Goal: Task Accomplishment & Management: Manage account settings

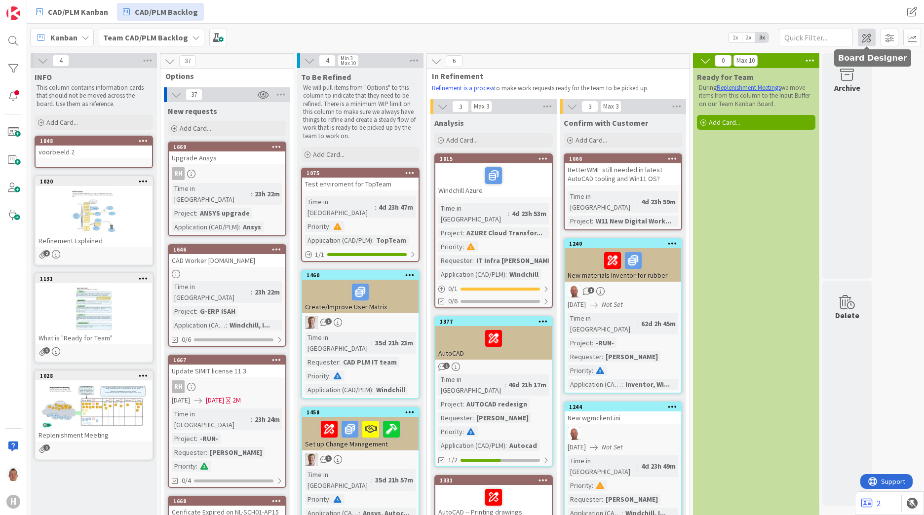
click at [871, 39] on span at bounding box center [867, 38] width 18 height 18
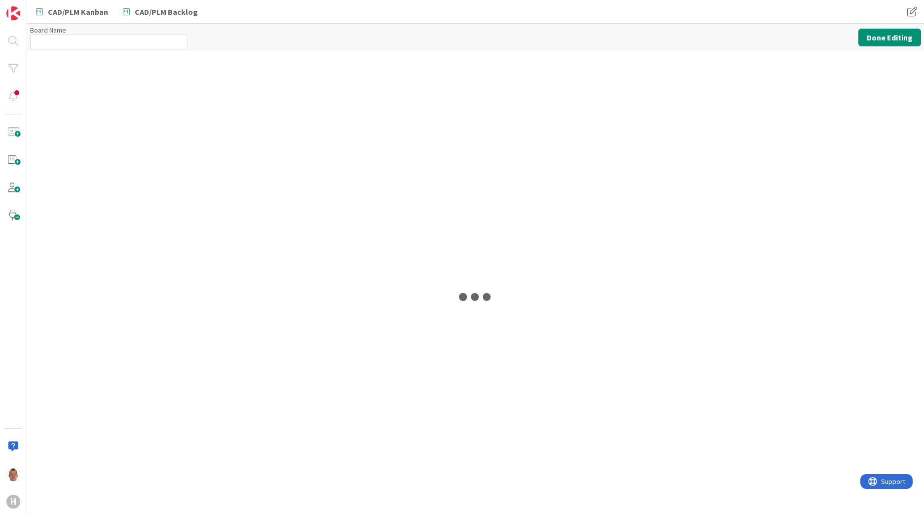
type input "Team CAD/PLM Backlog"
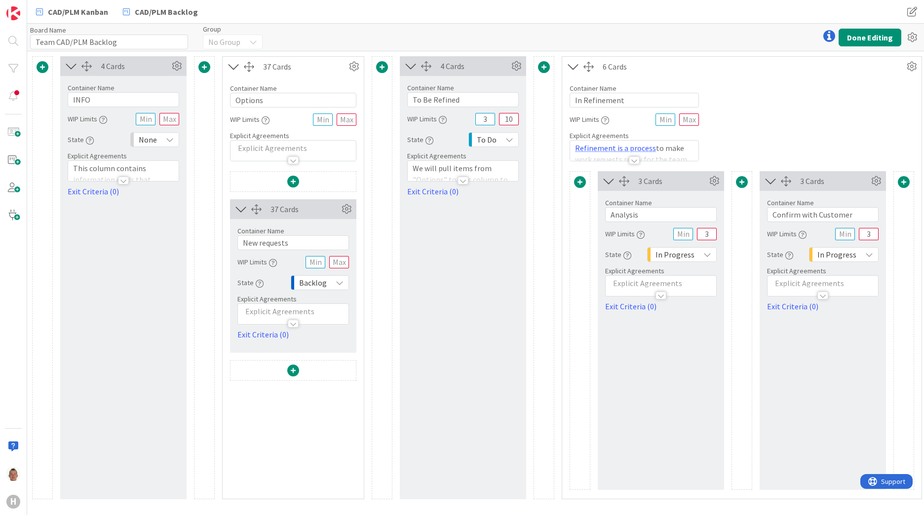
click at [291, 183] on span at bounding box center [293, 182] width 12 height 12
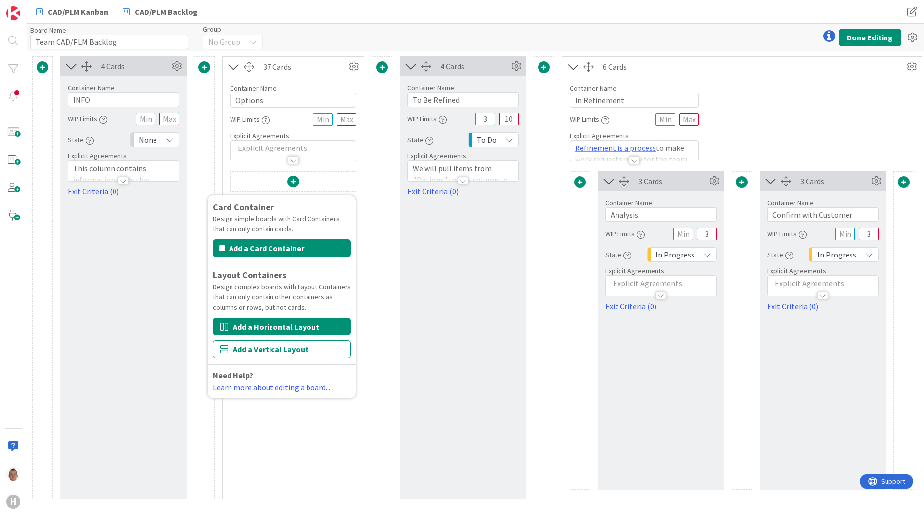
click at [279, 327] on button "Add a Horizontal Layout" at bounding box center [282, 327] width 138 height 18
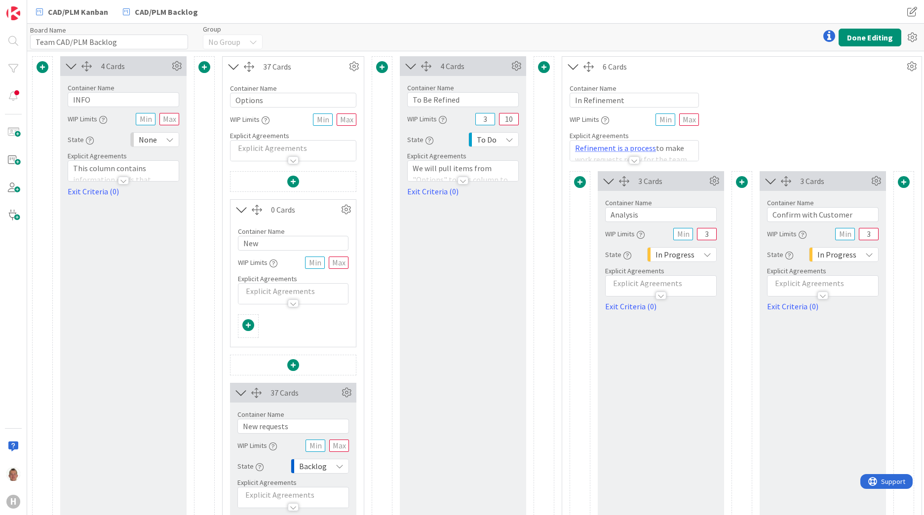
click at [295, 183] on span at bounding box center [293, 182] width 12 height 12
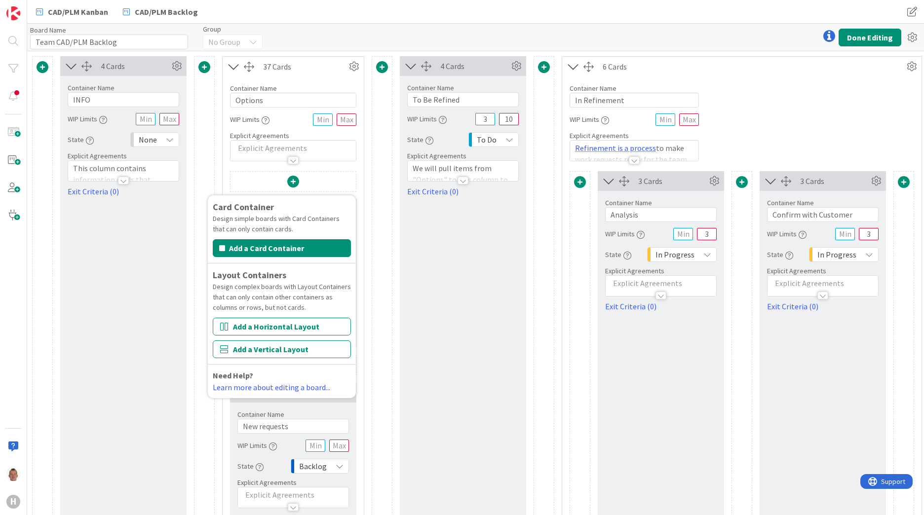
click at [332, 164] on div "37 Cards Container Name 7 / 64 Options WIP Limits Explicit Agreements Card Cont…" at bounding box center [293, 310] width 142 height 509
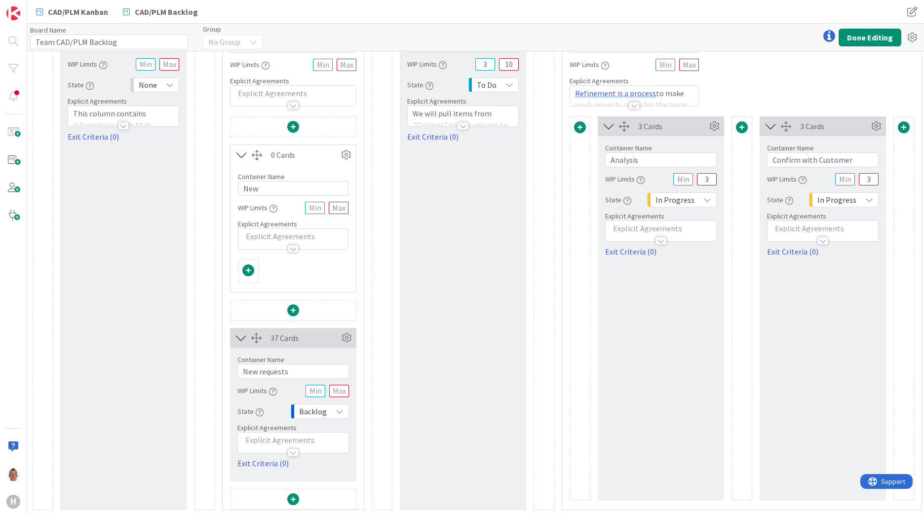
scroll to position [62, 0]
click at [295, 494] on span at bounding box center [293, 500] width 12 height 12
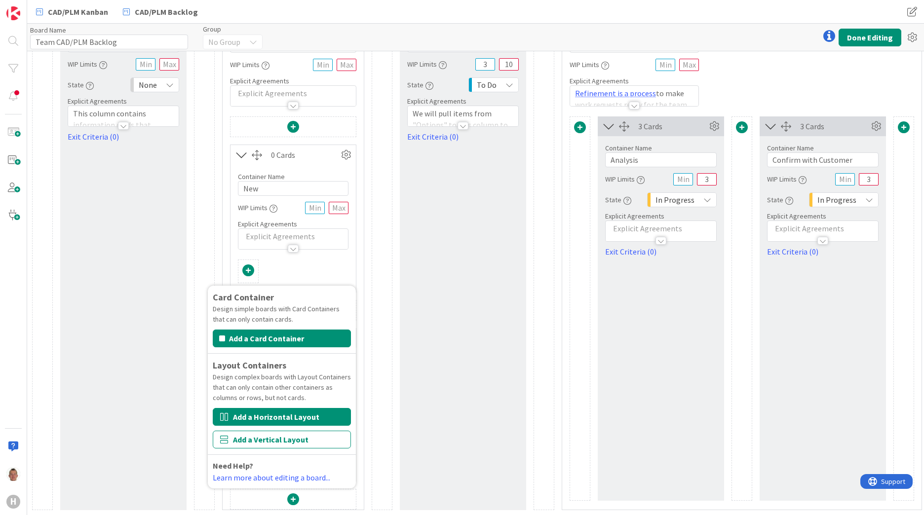
click at [322, 411] on button "Add a Horizontal Layout" at bounding box center [282, 417] width 138 height 18
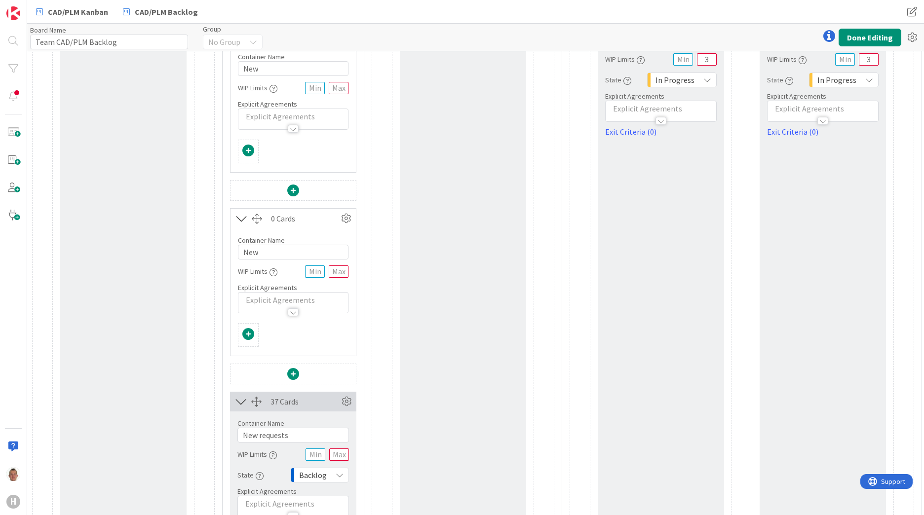
scroll to position [0, 0]
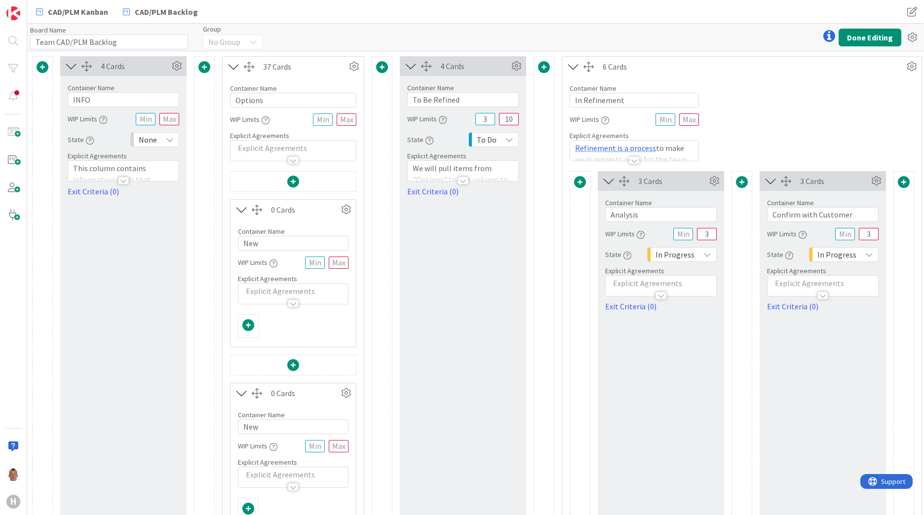
click at [295, 182] on span at bounding box center [293, 182] width 12 height 12
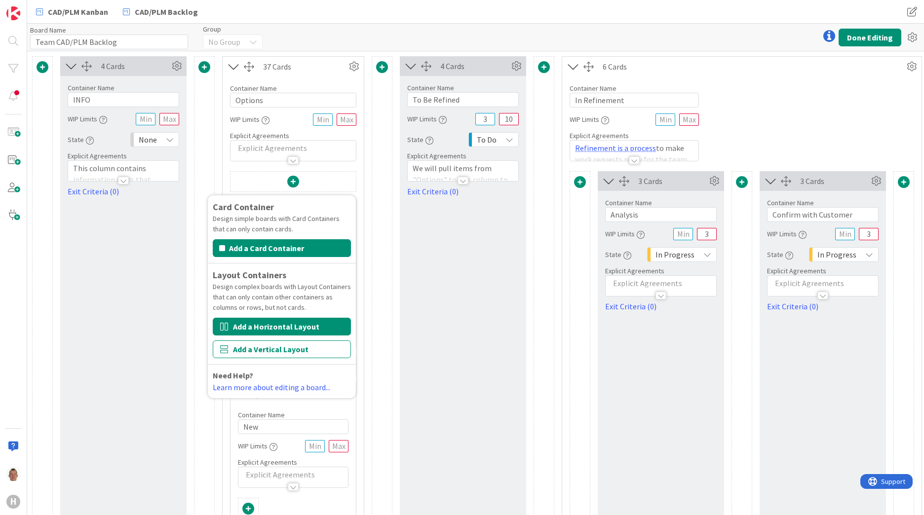
click at [305, 324] on button "Add a Horizontal Layout" at bounding box center [282, 327] width 138 height 18
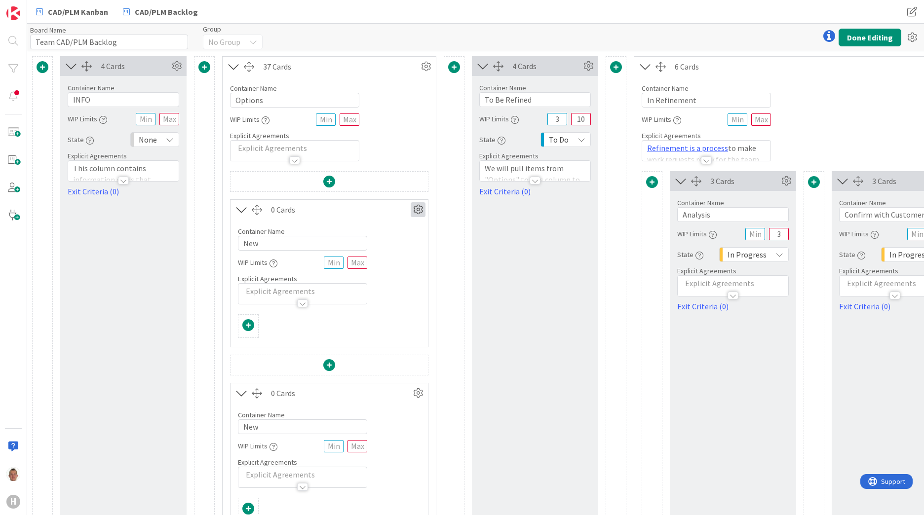
click at [412, 210] on icon at bounding box center [418, 209] width 15 height 15
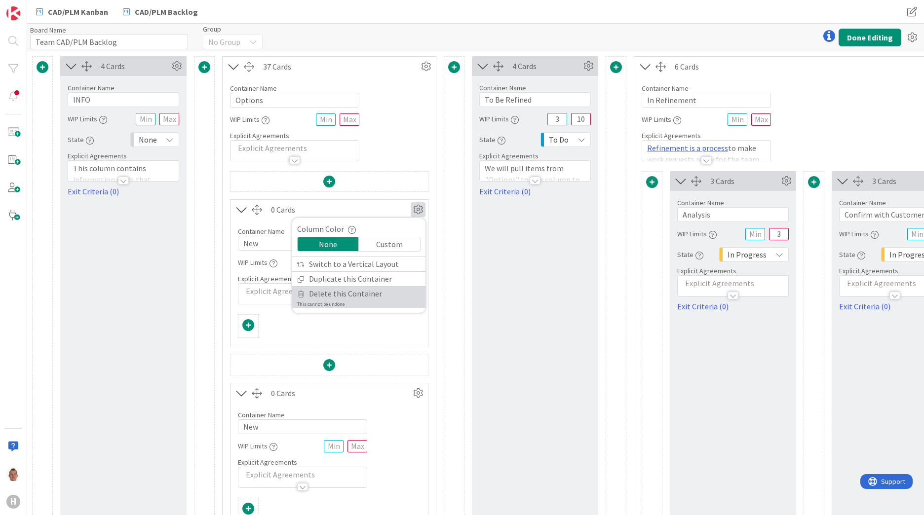
click at [350, 293] on span "Delete this Container" at bounding box center [345, 294] width 73 height 14
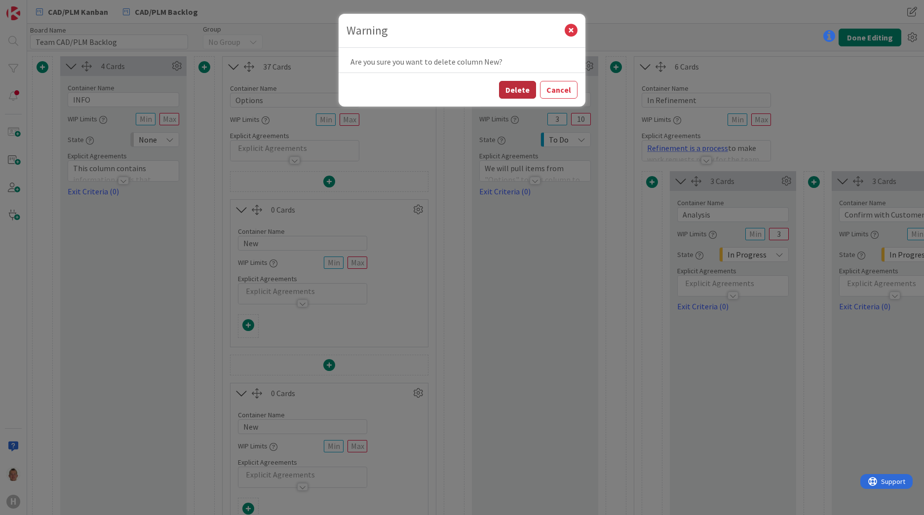
click at [519, 88] on button "Delete" at bounding box center [517, 90] width 37 height 18
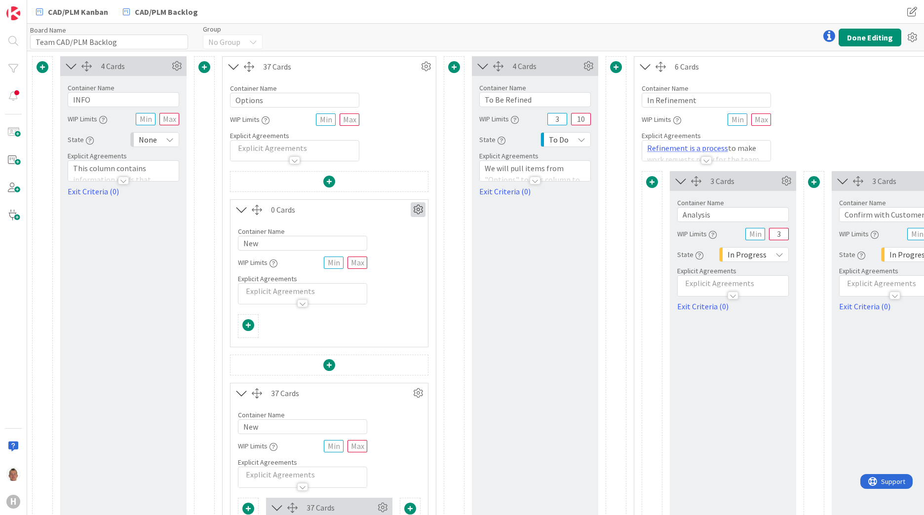
click at [424, 207] on icon at bounding box center [418, 209] width 15 height 15
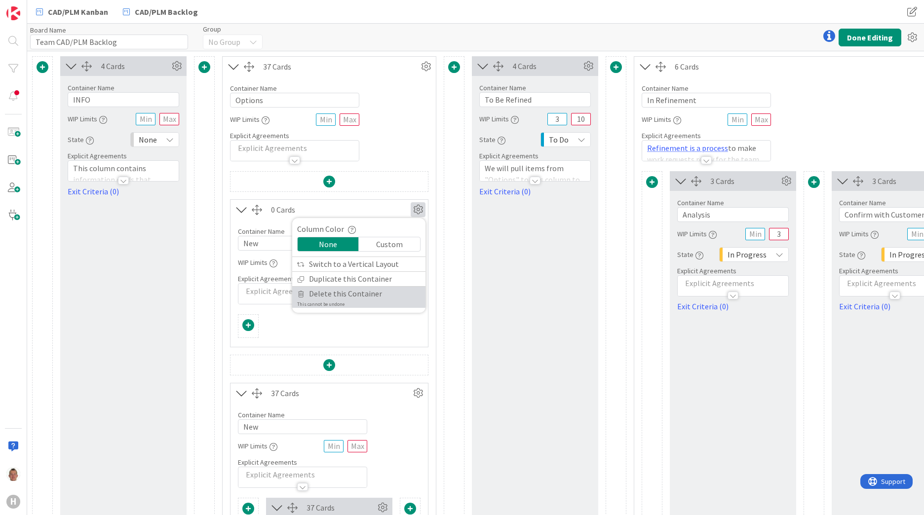
click at [370, 291] on span "Delete this Container" at bounding box center [345, 294] width 73 height 14
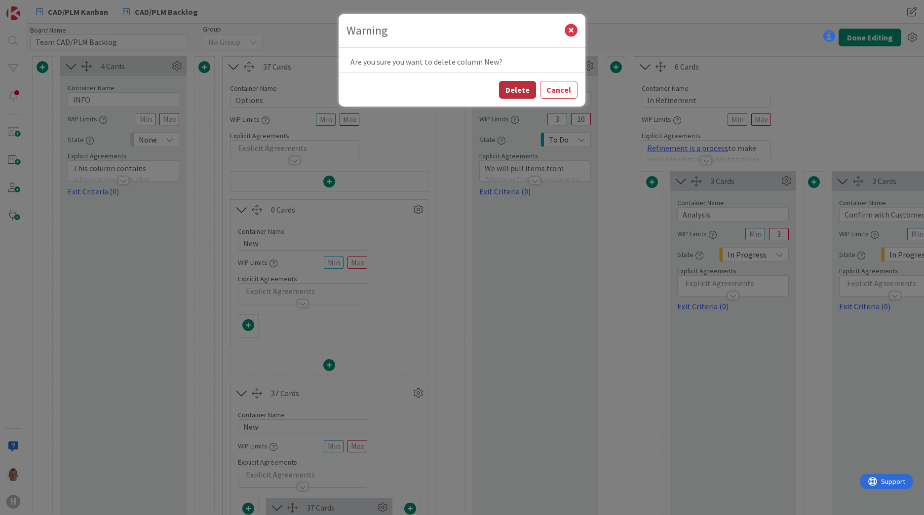
click at [511, 89] on button "Delete" at bounding box center [517, 90] width 37 height 18
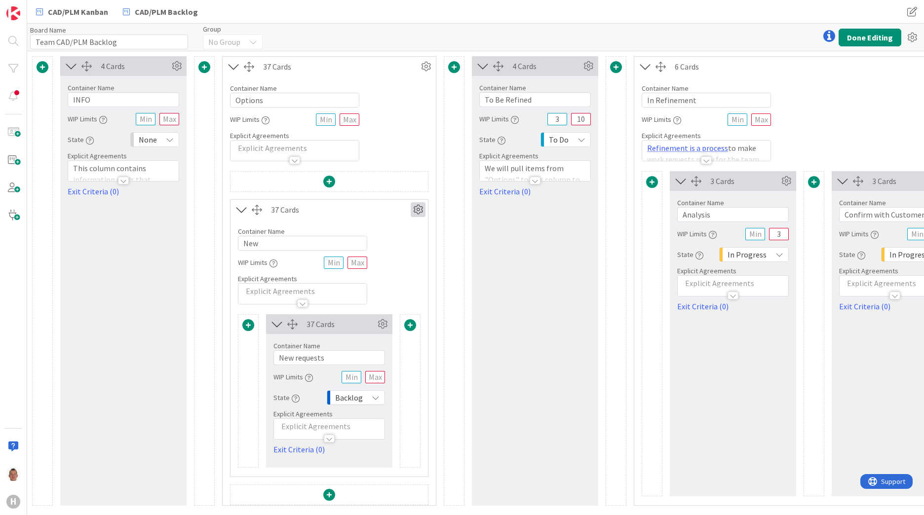
scroll to position [3, 0]
click at [413, 323] on span at bounding box center [410, 325] width 12 height 12
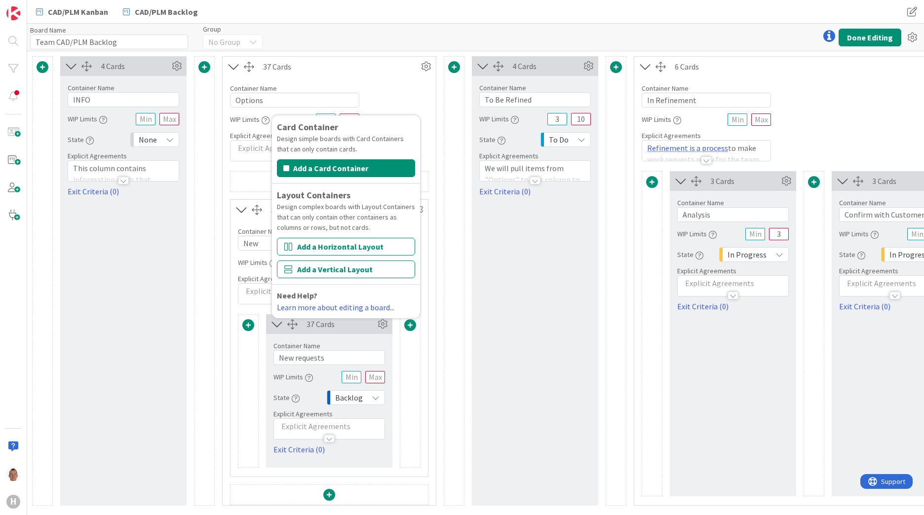
click at [402, 79] on div "Container Name 7 / 64 Options WIP Limits Explicit Agreements" at bounding box center [329, 118] width 213 height 85
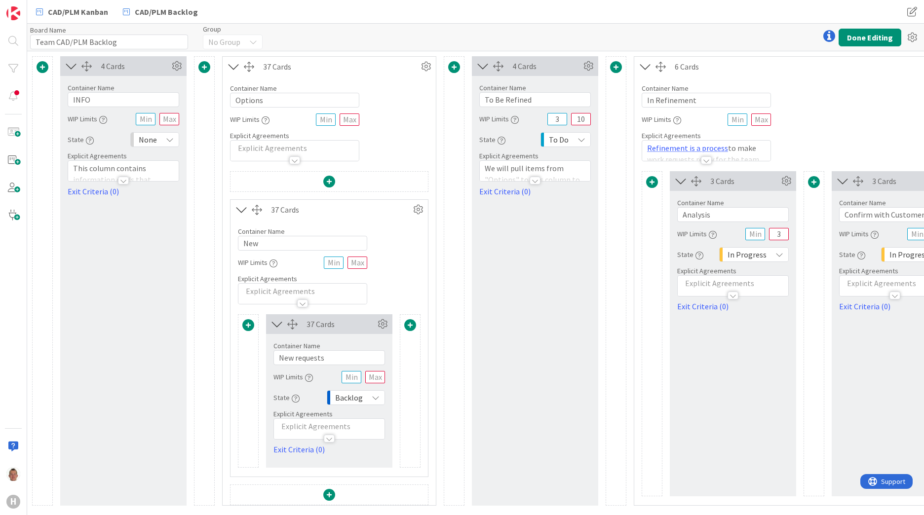
click at [331, 177] on span at bounding box center [329, 182] width 12 height 12
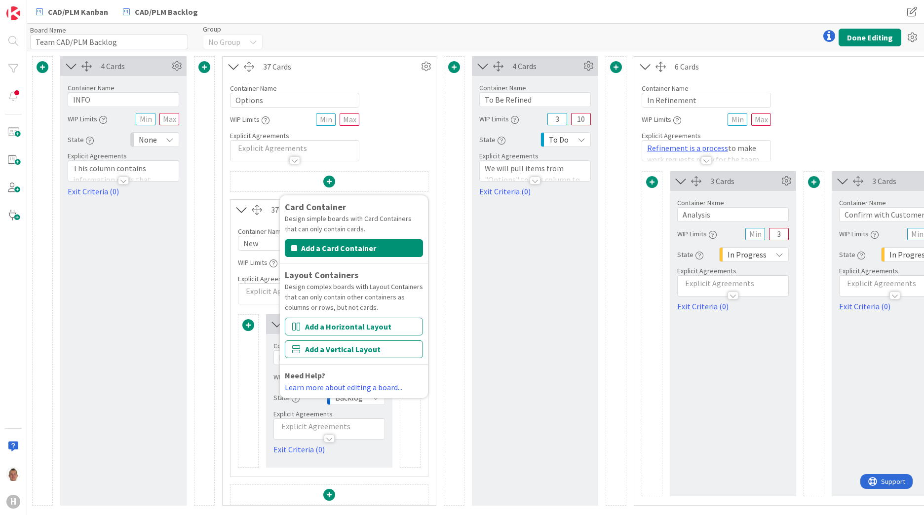
click at [400, 122] on div "Container Name 7 / 64 Options WIP Limits Explicit Agreements" at bounding box center [329, 118] width 213 height 85
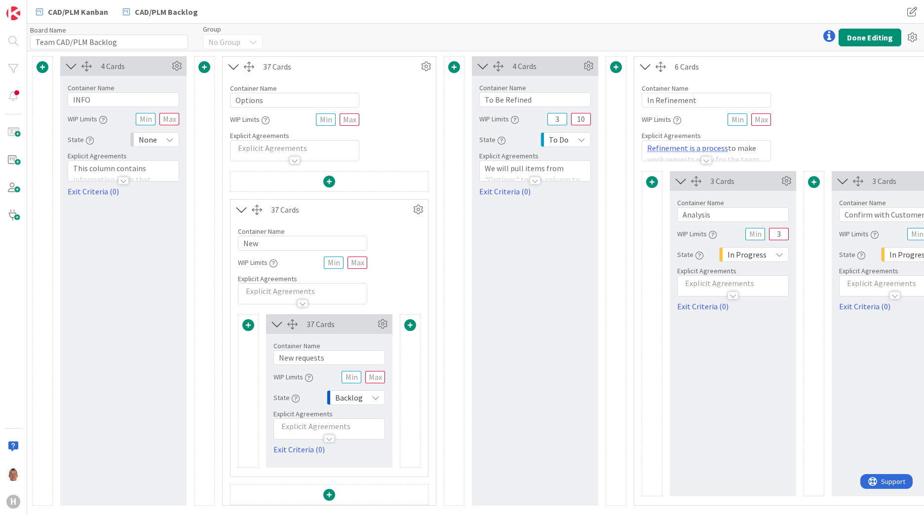
click at [409, 323] on span at bounding box center [410, 325] width 12 height 12
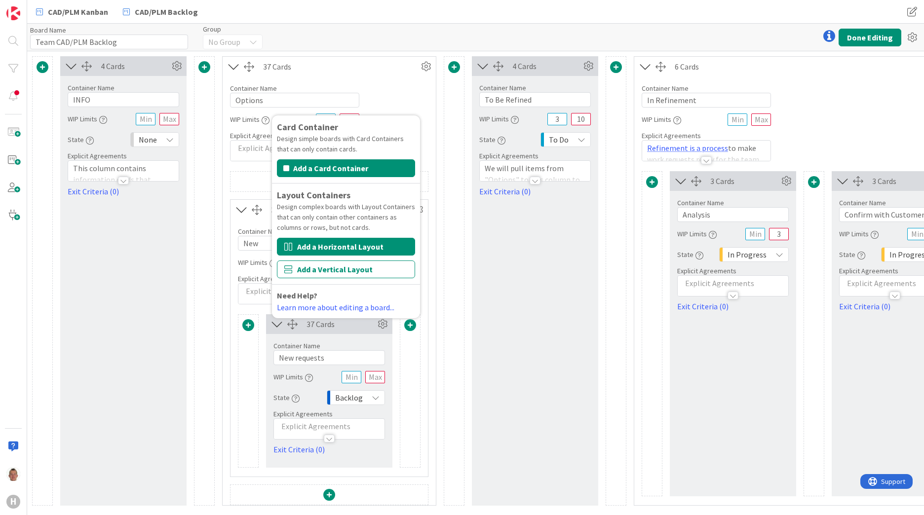
click at [374, 244] on button "Add a Horizontal Layout" at bounding box center [346, 247] width 138 height 18
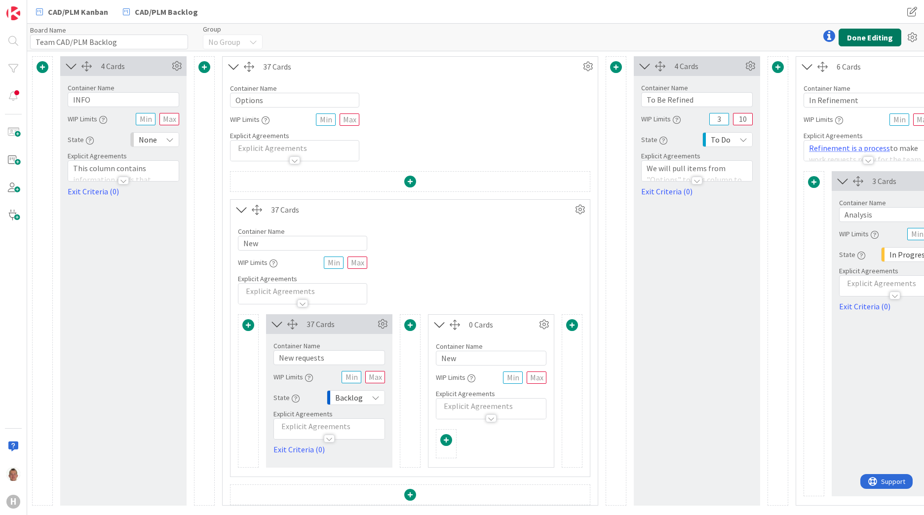
click at [865, 41] on button "Done Editing" at bounding box center [870, 38] width 63 height 18
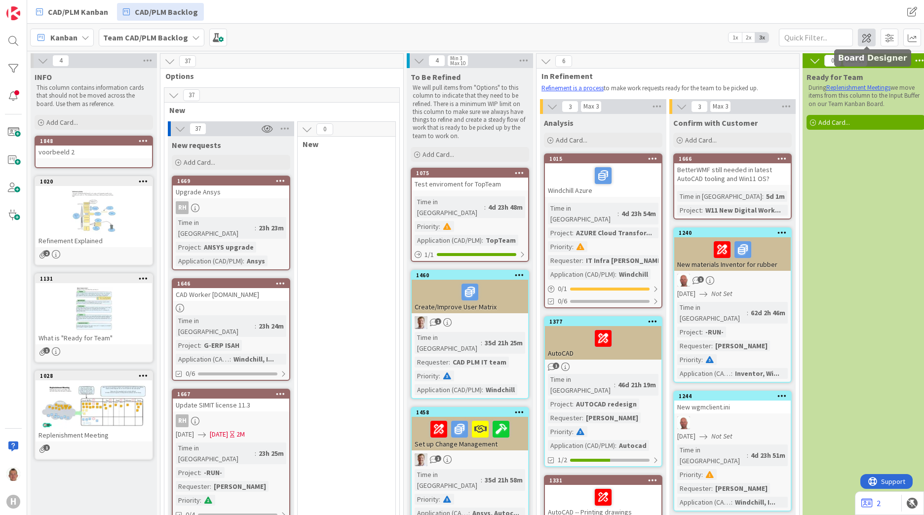
click at [873, 37] on span at bounding box center [867, 38] width 18 height 18
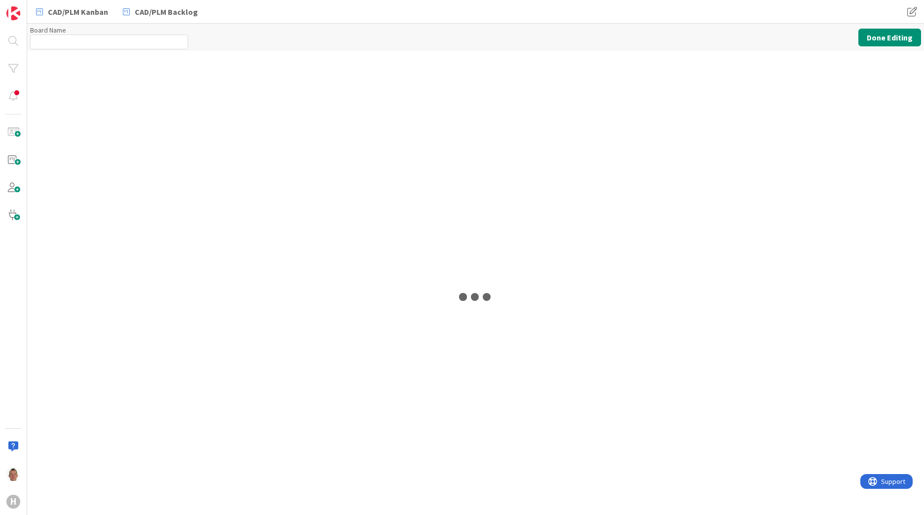
type input "Team CAD/PLM Backlog"
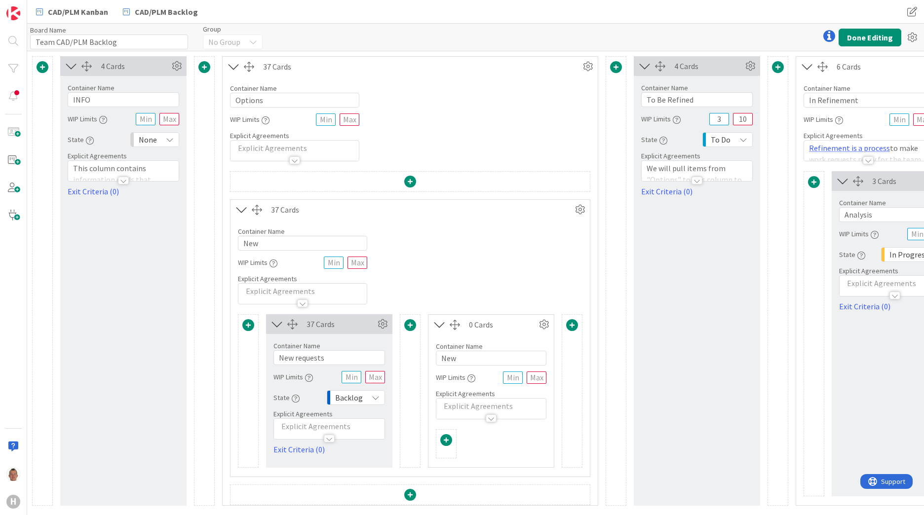
click at [323, 323] on div "37 Cards" at bounding box center [340, 324] width 69 height 12
click at [467, 355] on input "New" at bounding box center [491, 358] width 111 height 15
click at [467, 356] on input "New" at bounding box center [491, 358] width 111 height 15
type input "Priority column"
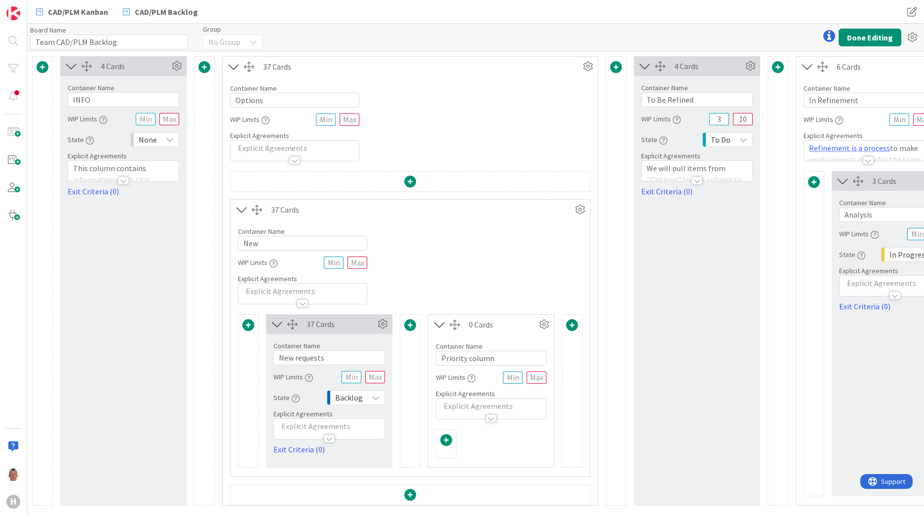
click at [480, 403] on p at bounding box center [491, 406] width 100 height 11
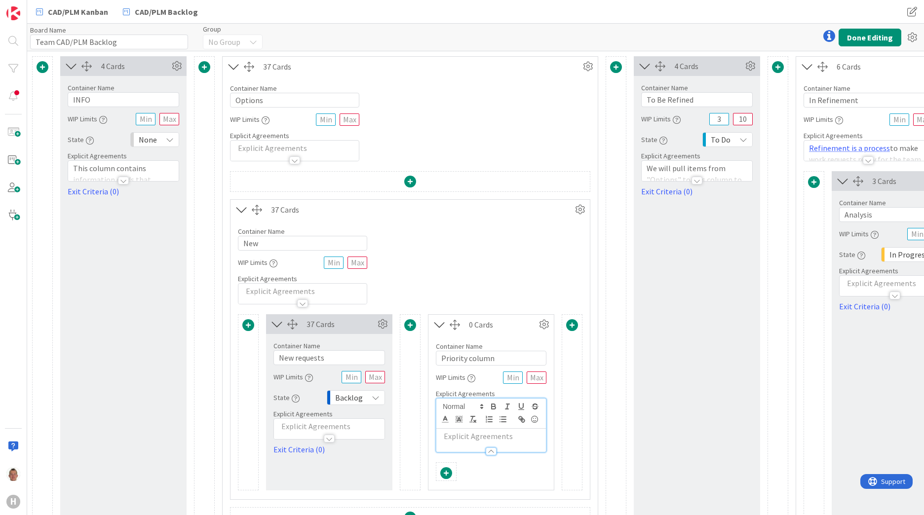
click at [470, 431] on p at bounding box center [491, 436] width 100 height 11
click at [530, 251] on div "Container Name 3 / 64 New WIP Limits Explicit Agreements" at bounding box center [409, 262] width 359 height 85
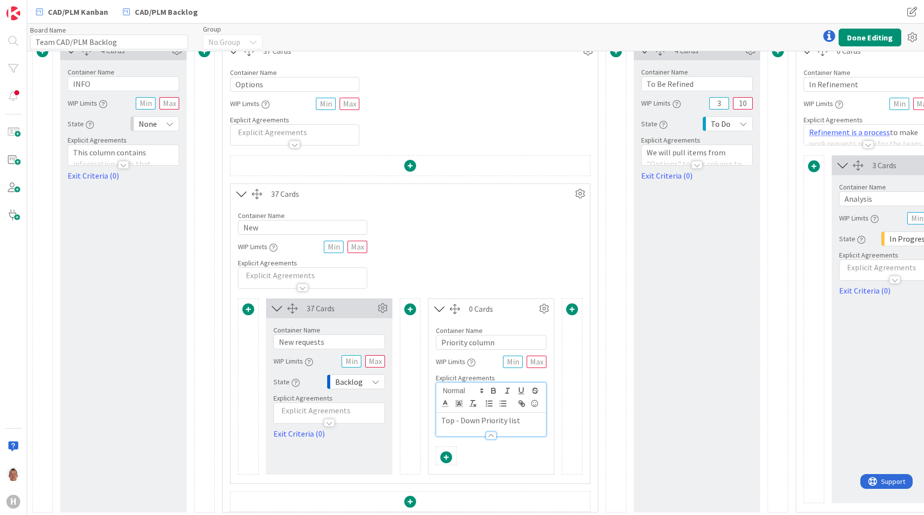
scroll to position [26, 0]
click at [470, 235] on div "Container Name 3 / 64 New WIP Limits Explicit Agreements" at bounding box center [409, 243] width 359 height 85
click at [552, 232] on div "Container Name 3 / 64 New WIP Limits Explicit Agreements" at bounding box center [409, 243] width 359 height 85
click at [485, 371] on span "Explicit Agreements" at bounding box center [465, 375] width 59 height 9
click at [481, 371] on span "Explicit Agreements" at bounding box center [465, 375] width 59 height 9
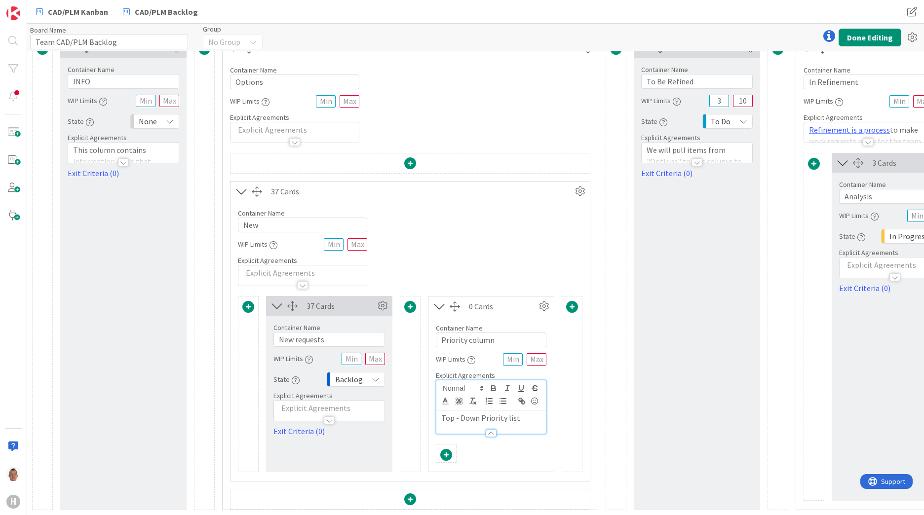
click at [479, 371] on span "Explicit Agreements" at bounding box center [465, 375] width 59 height 9
click at [540, 302] on icon at bounding box center [543, 306] width 15 height 15
click at [383, 300] on icon at bounding box center [382, 306] width 15 height 15
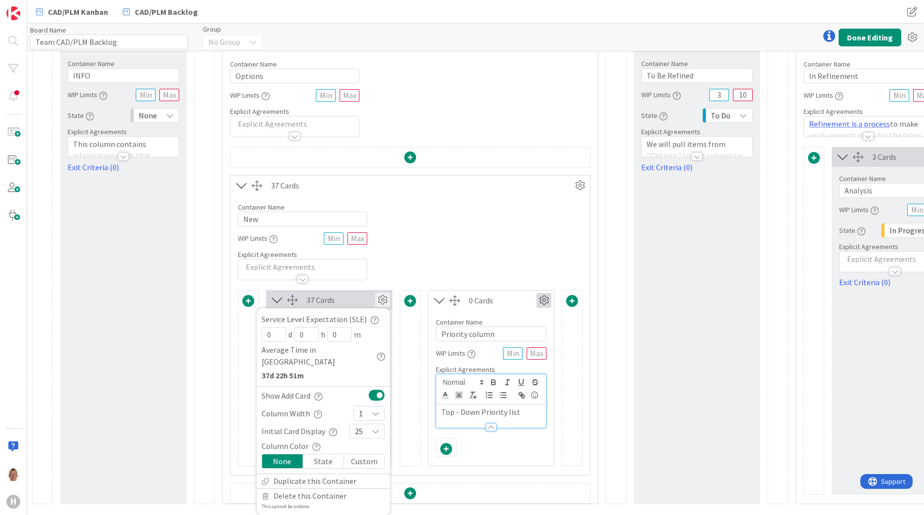
click at [546, 303] on icon at bounding box center [543, 300] width 15 height 15
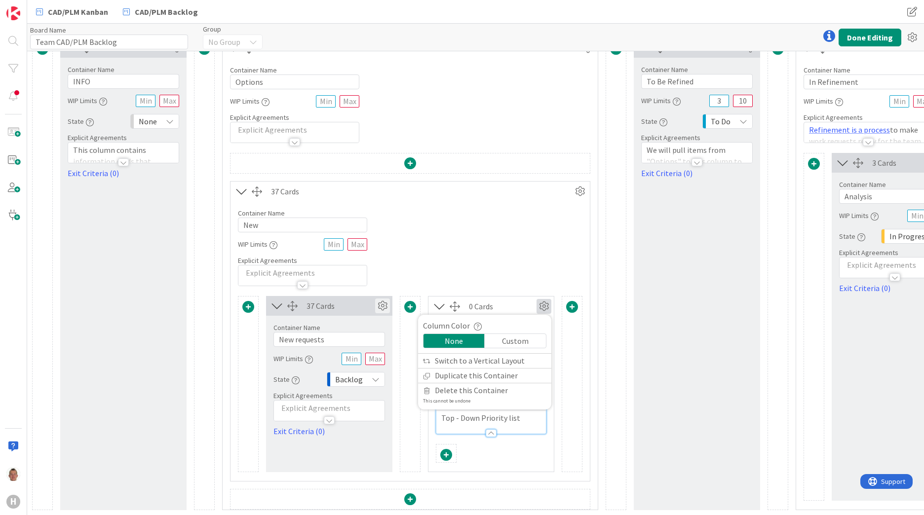
click at [381, 299] on icon at bounding box center [382, 306] width 15 height 15
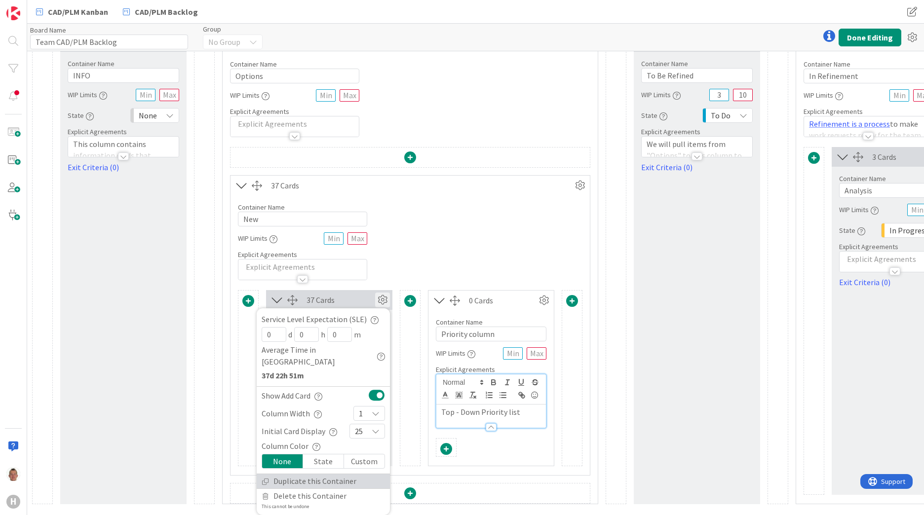
click at [322, 474] on link "Duplicate this Container" at bounding box center [323, 481] width 133 height 14
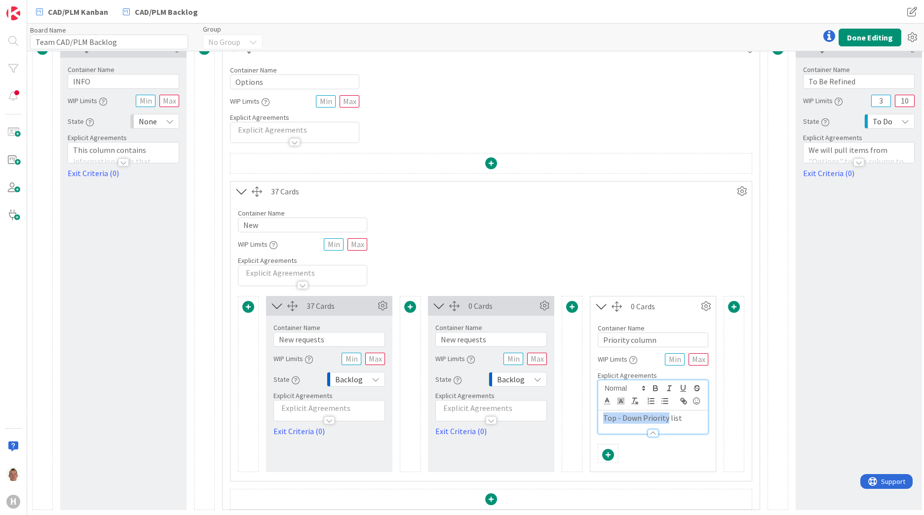
drag, startPoint x: 666, startPoint y: 412, endPoint x: 594, endPoint y: 412, distance: 72.1
click at [594, 412] on div "Container Name 15 / 64 Priority column WIP Limits Explicit Agreements Top - Dow…" at bounding box center [652, 375] width 125 height 118
drag, startPoint x: 687, startPoint y: 412, endPoint x: 588, endPoint y: 413, distance: 99.7
click at [588, 413] on div "37 Cards Service Level Expectation (SLE) 0 d 0 h 0 m Average Time in Column 37d…" at bounding box center [491, 384] width 506 height 176
copy p "Top - Down Priority list"
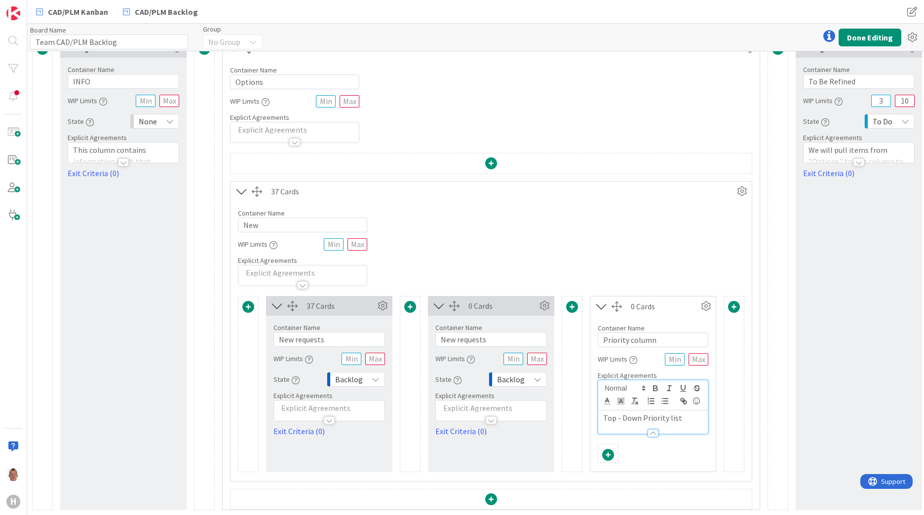
click at [463, 403] on p at bounding box center [491, 408] width 101 height 11
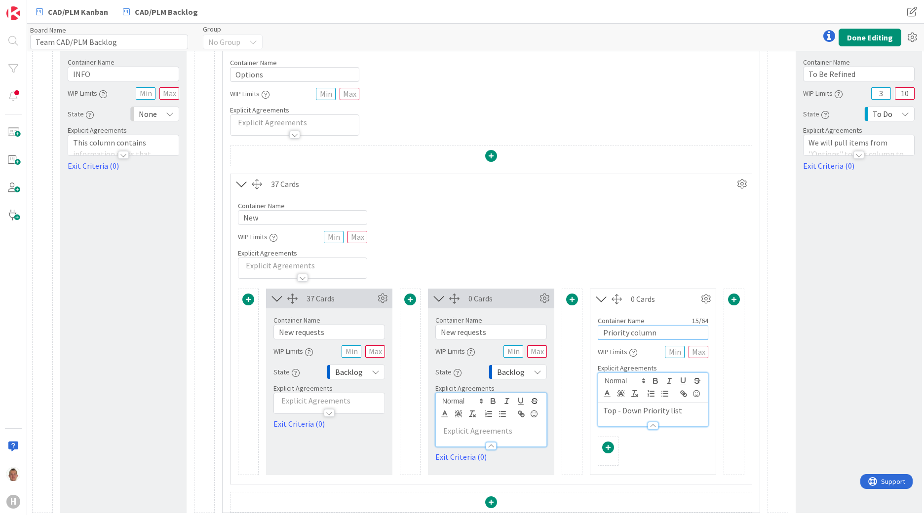
drag, startPoint x: 655, startPoint y: 335, endPoint x: 544, endPoint y: 338, distance: 110.6
click at [544, 338] on div "37 Cards Service Level Expectation (SLE) 0 d 0 h 0 m Average Time in Column 37d…" at bounding box center [491, 382] width 506 height 187
drag, startPoint x: 499, startPoint y: 334, endPoint x: 412, endPoint y: 332, distance: 87.4
click at [412, 332] on div "37 Cards Service Level Expectation (SLE) 0 d 0 h 0 m Average Time in Column 37d…" at bounding box center [491, 382] width 506 height 187
paste input "Priority column"
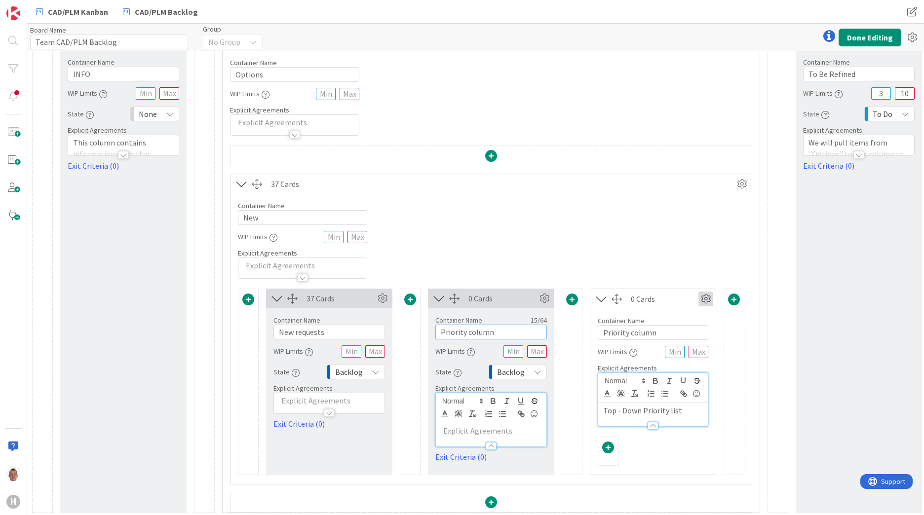
type input "Priority column"
click at [709, 300] on icon at bounding box center [705, 299] width 15 height 15
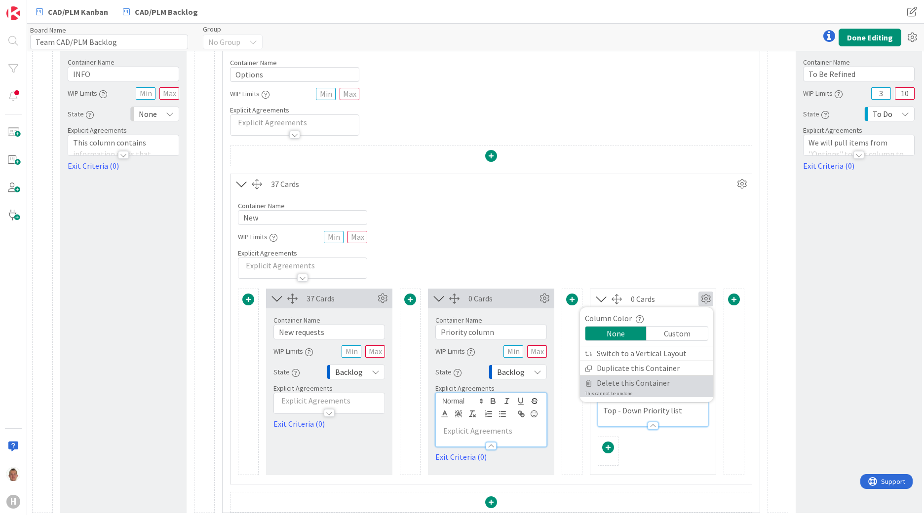
click at [631, 380] on span "Delete this Container" at bounding box center [633, 383] width 73 height 14
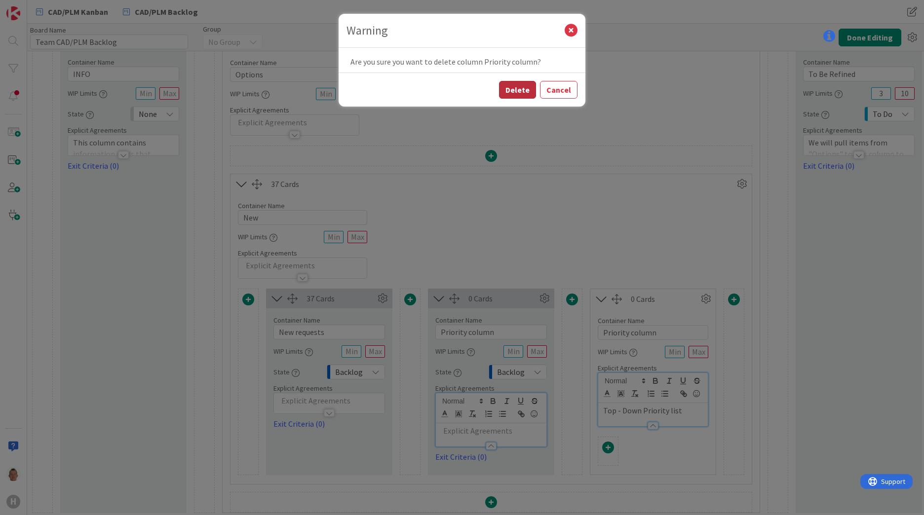
click at [536, 93] on button "Delete" at bounding box center [517, 90] width 37 height 18
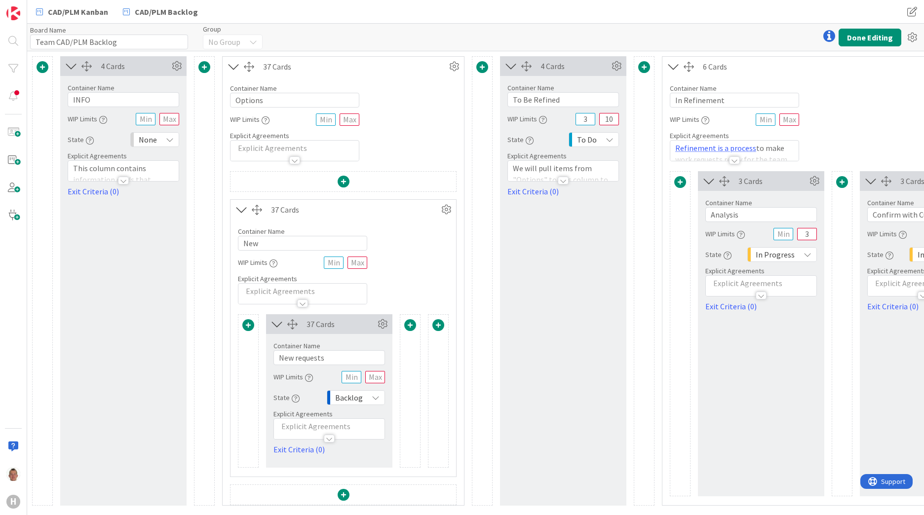
scroll to position [3, 0]
click at [415, 322] on span at bounding box center [410, 325] width 12 height 12
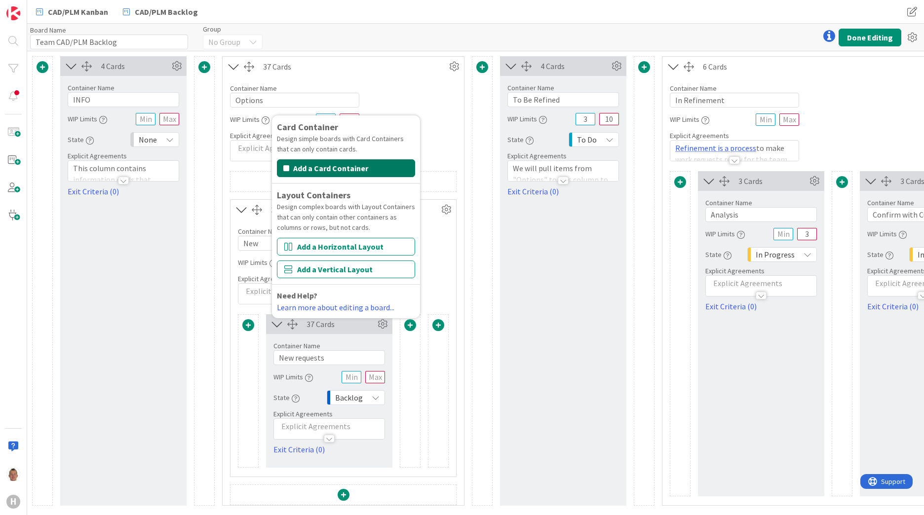
click at [366, 164] on button "Add a Card Container" at bounding box center [346, 168] width 138 height 18
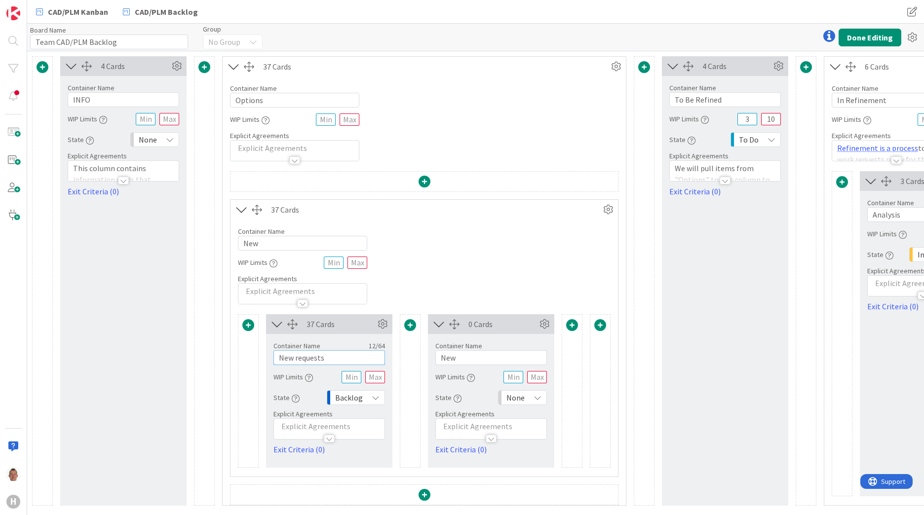
drag, startPoint x: 359, startPoint y: 358, endPoint x: 247, endPoint y: 361, distance: 111.6
click at [247, 361] on div "37 Cards Service Level Expectation (SLE) 0 d 0 h 0 m Average Time in Column 37d…" at bounding box center [424, 390] width 373 height 153
click at [477, 423] on p at bounding box center [491, 426] width 101 height 11
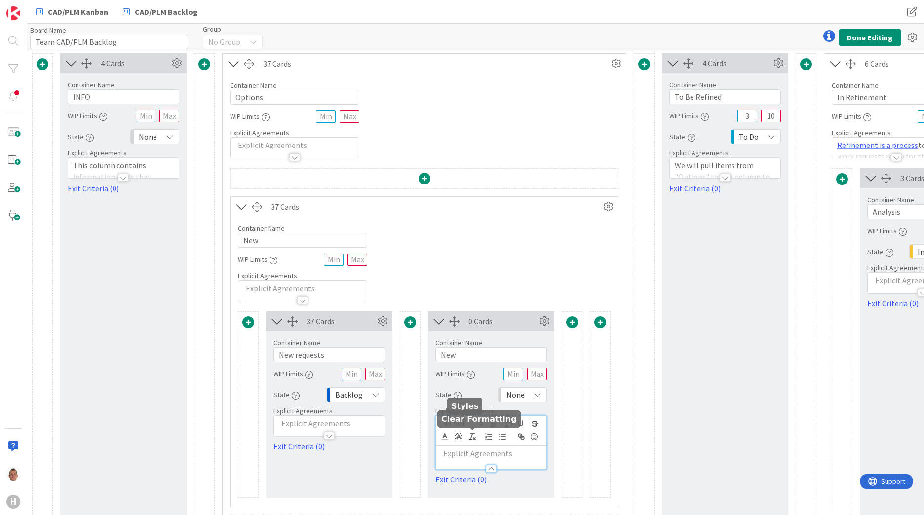
click at [465, 459] on div at bounding box center [491, 464] width 111 height 10
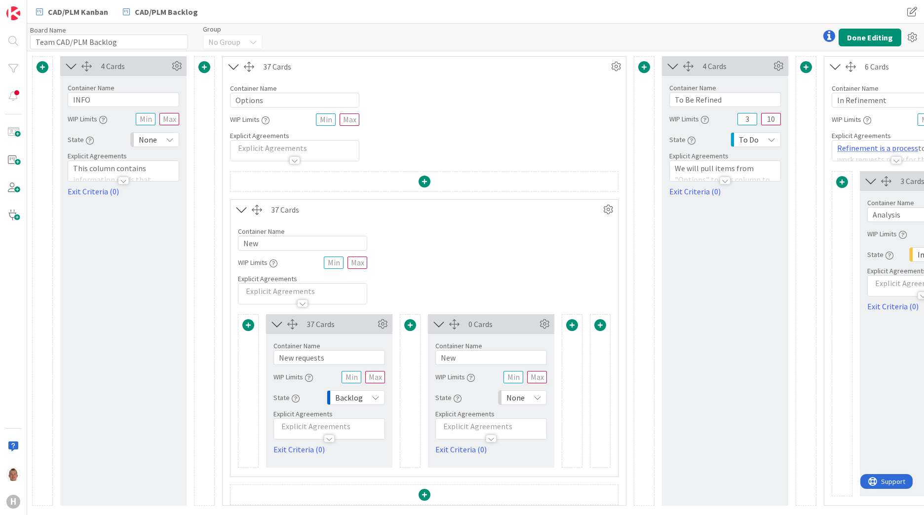
click at [461, 429] on div at bounding box center [491, 434] width 111 height 10
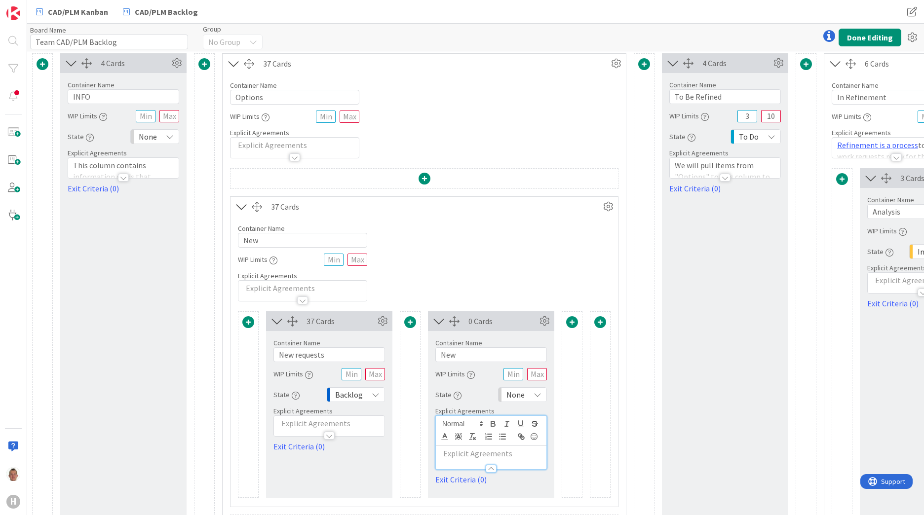
click at [449, 453] on p at bounding box center [491, 453] width 101 height 11
click at [466, 353] on input "New" at bounding box center [491, 354] width 112 height 15
paste input "Priority column"
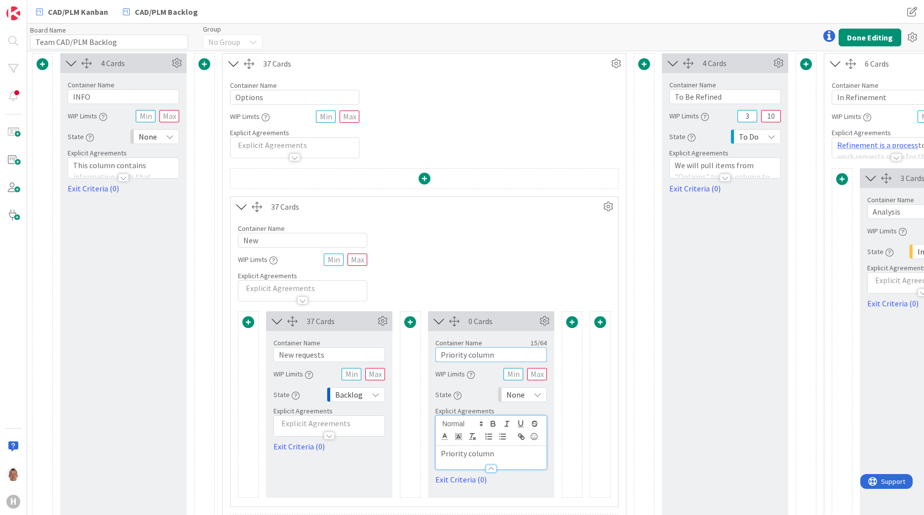
type input "Priority column"
drag, startPoint x: 502, startPoint y: 457, endPoint x: 391, endPoint y: 462, distance: 111.2
click at [391, 462] on div "37 Cards Service Level Expectation (SLE) 0 d 0 h 0 m Average Time in Column 37d…" at bounding box center [424, 404] width 373 height 187
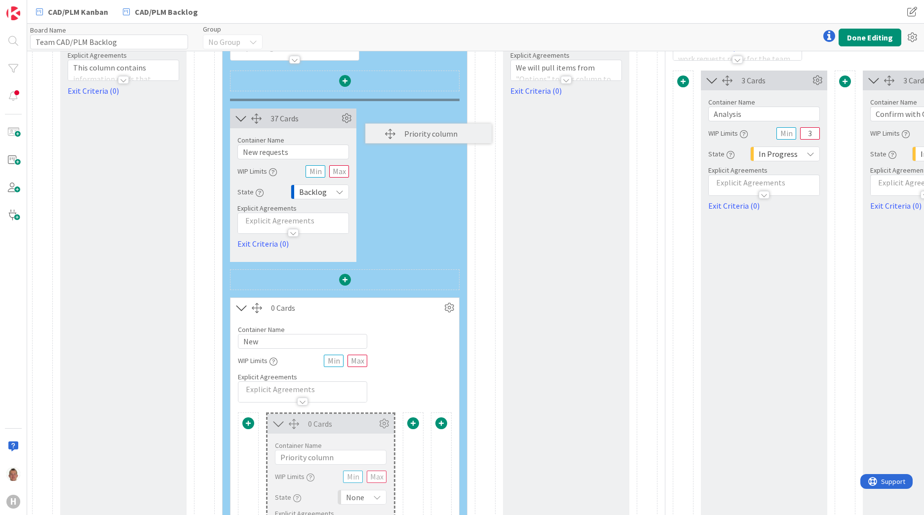
scroll to position [76, 0]
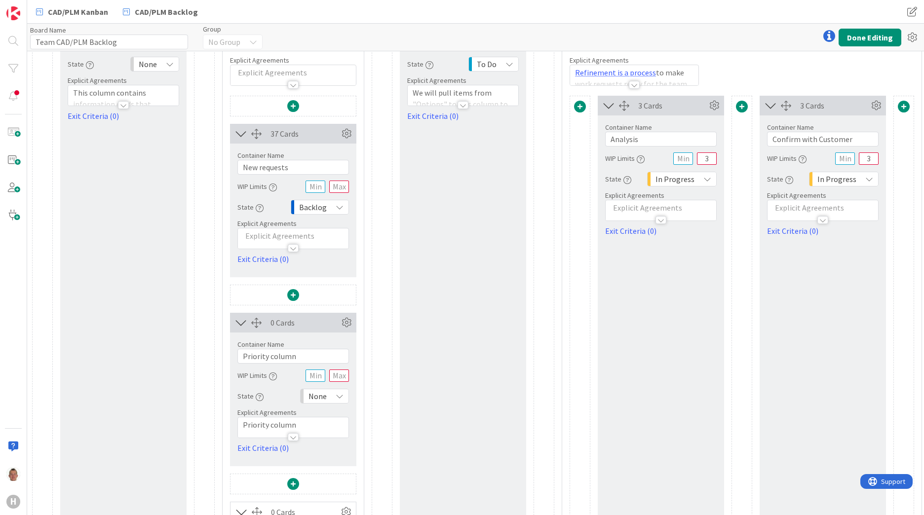
click at [292, 107] on span at bounding box center [293, 106] width 12 height 12
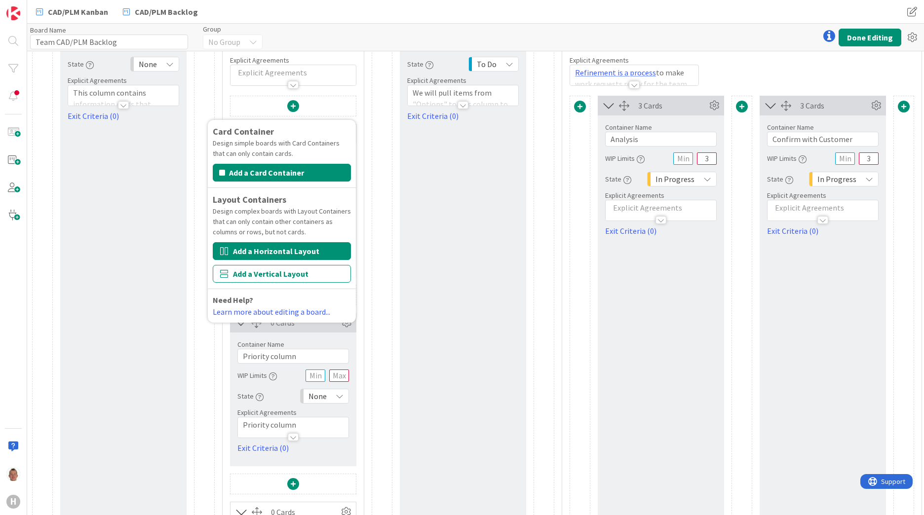
click at [299, 246] on button "Add a Horizontal Layout" at bounding box center [282, 251] width 138 height 18
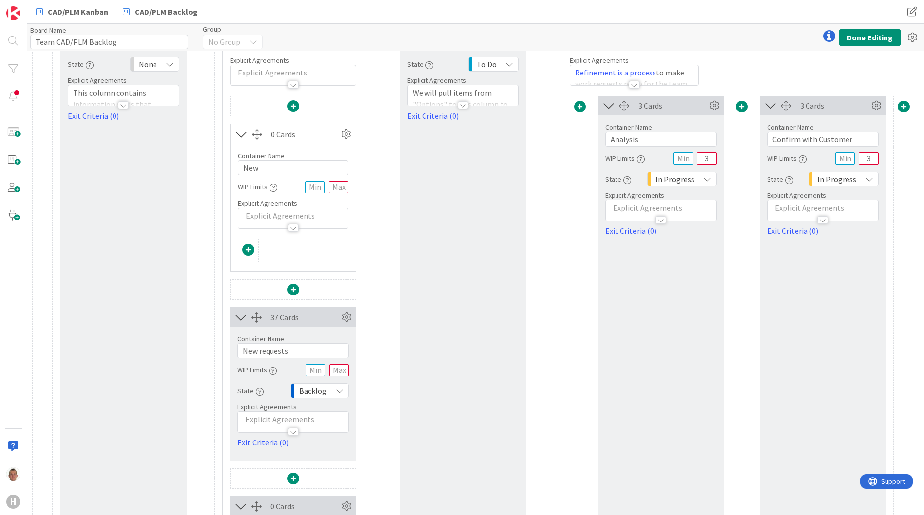
click at [293, 315] on div "37 Cards" at bounding box center [304, 317] width 69 height 12
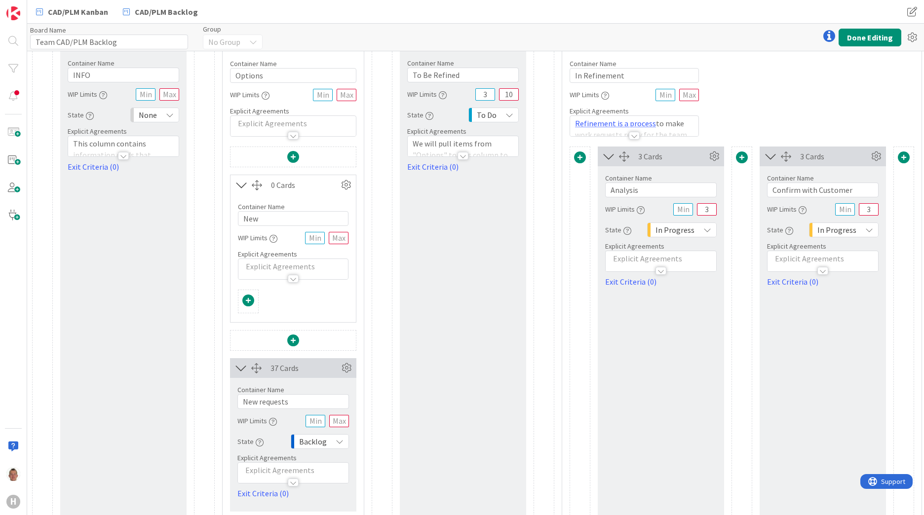
scroll to position [0, 0]
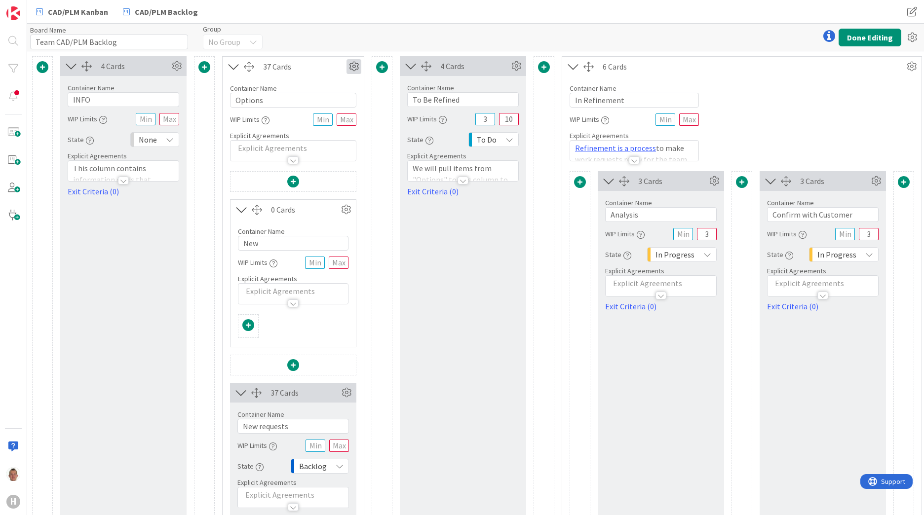
click at [352, 62] on icon at bounding box center [353, 66] width 15 height 15
click at [324, 116] on link "Switch to a Horizontal Layout" at bounding box center [294, 121] width 133 height 14
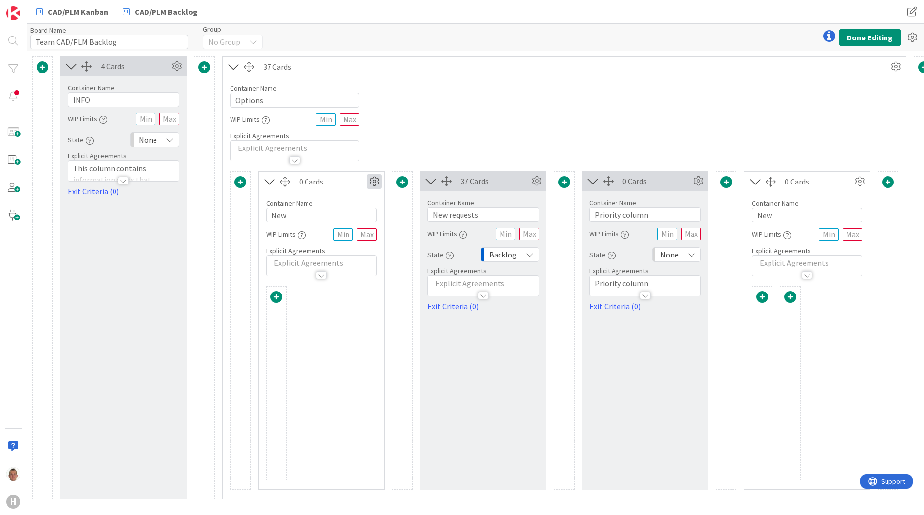
click at [375, 181] on icon at bounding box center [374, 181] width 15 height 15
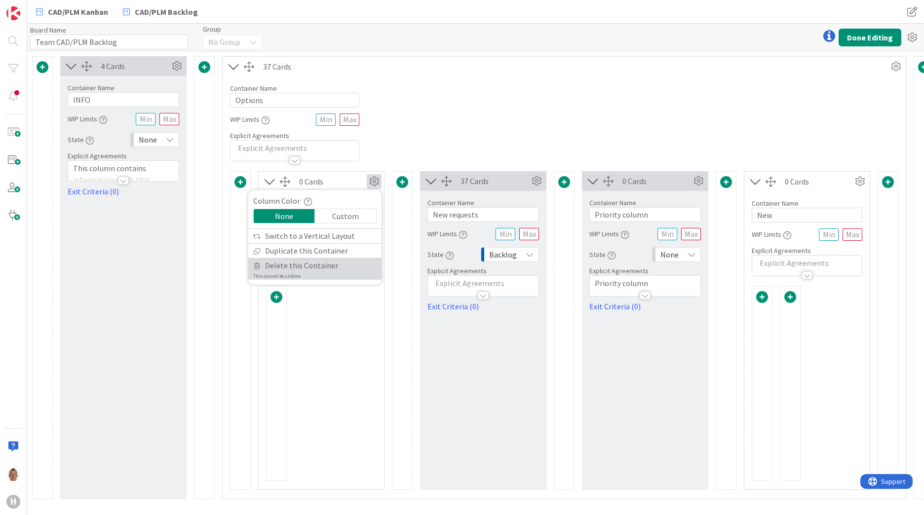
click at [296, 267] on span "Delete this Container" at bounding box center [301, 266] width 73 height 14
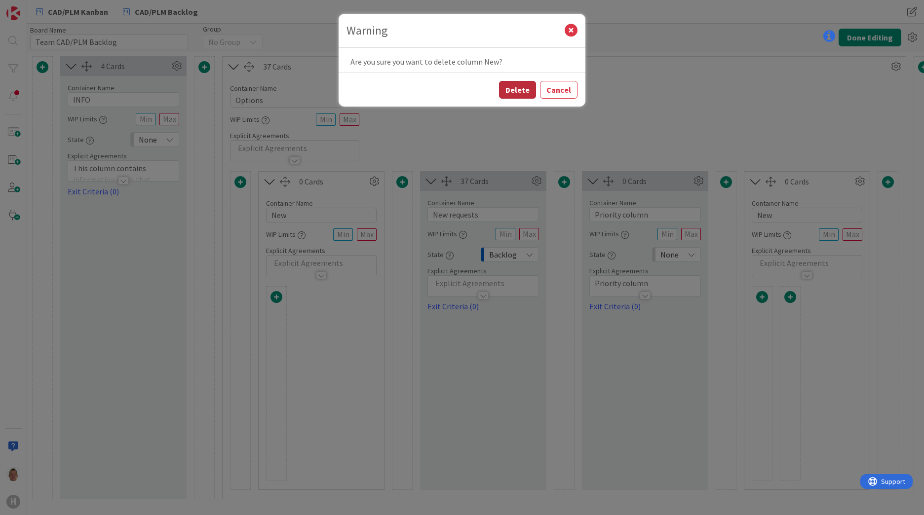
click at [510, 89] on button "Delete" at bounding box center [517, 90] width 37 height 18
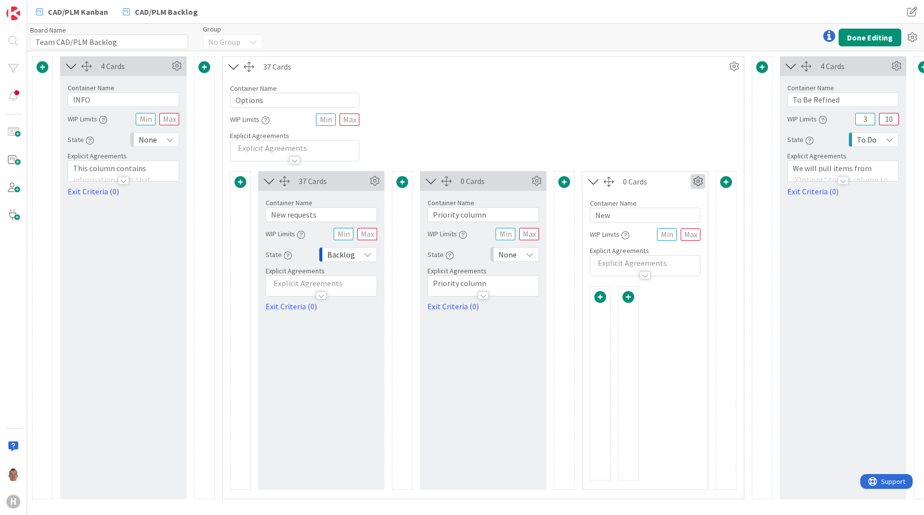
click at [695, 179] on icon at bounding box center [697, 181] width 15 height 15
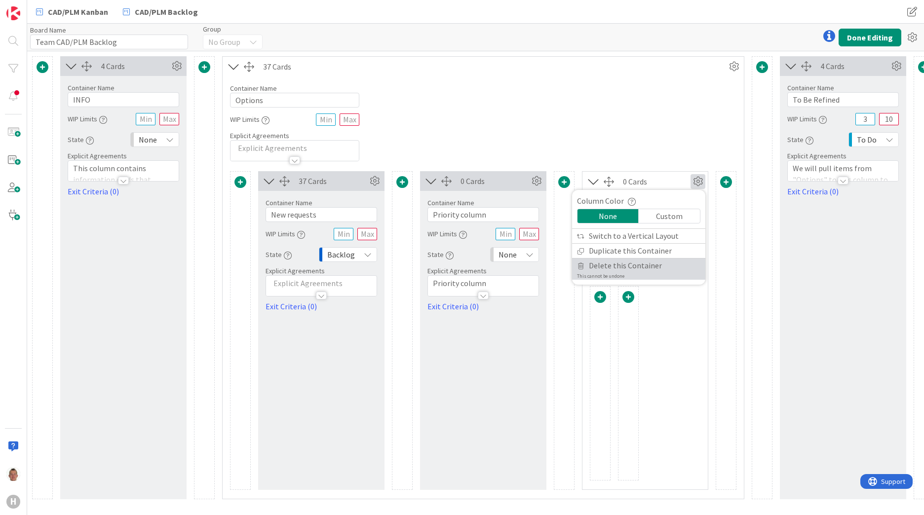
click at [632, 262] on span "Delete this Container" at bounding box center [625, 266] width 73 height 14
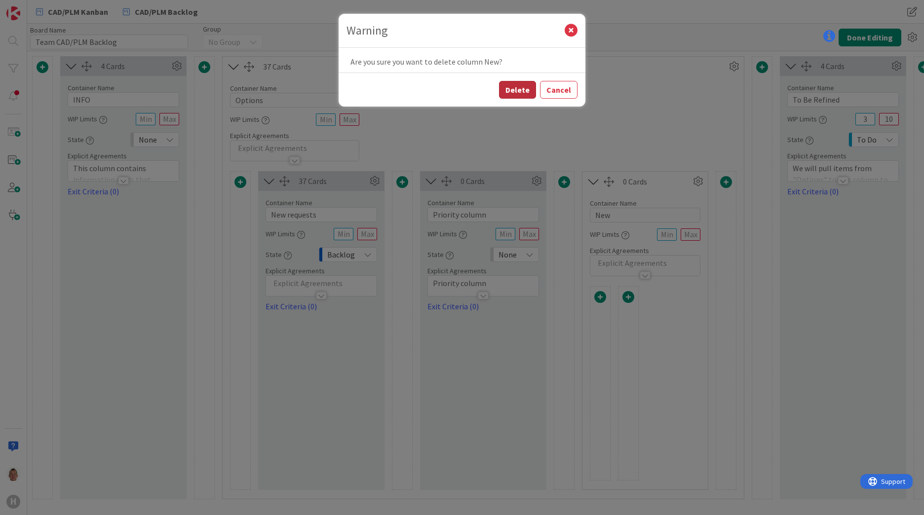
click at [521, 87] on button "Delete" at bounding box center [517, 90] width 37 height 18
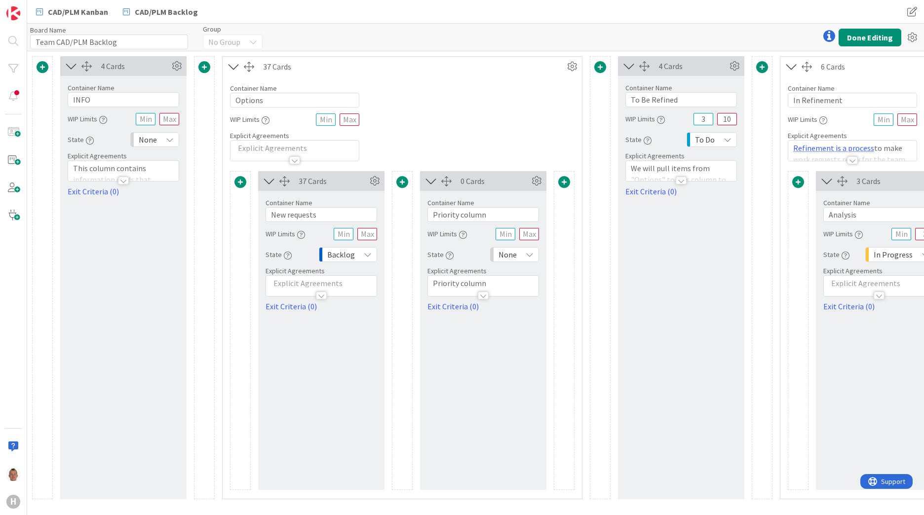
click at [523, 254] on div "None" at bounding box center [514, 254] width 49 height 15
click at [528, 275] on span "Backlog" at bounding box center [557, 276] width 82 height 15
click at [857, 34] on button "Done Editing" at bounding box center [870, 38] width 63 height 18
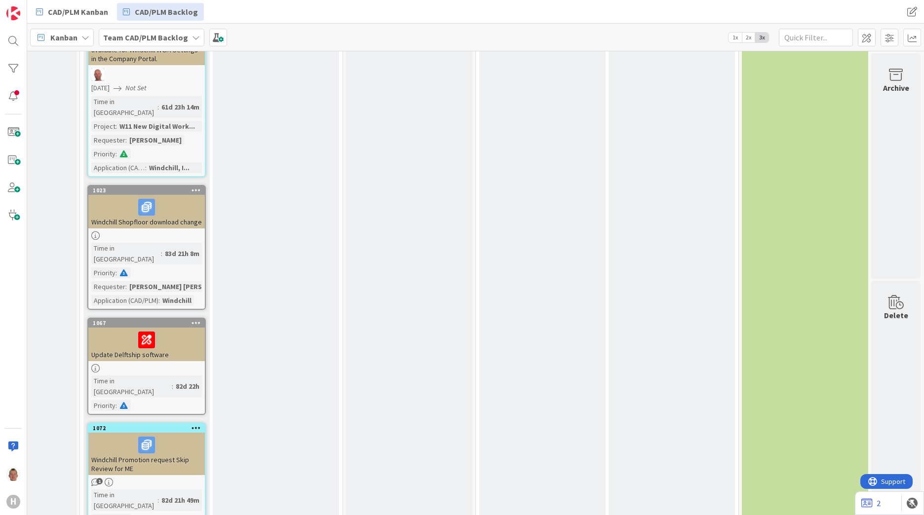
scroll to position [1086, 88]
click at [312, 449] on div "Priority column Priority column Add Card... 1035 Calc03 Azure Project : AZURE C…" at bounding box center [276, 427] width 126 height 2822
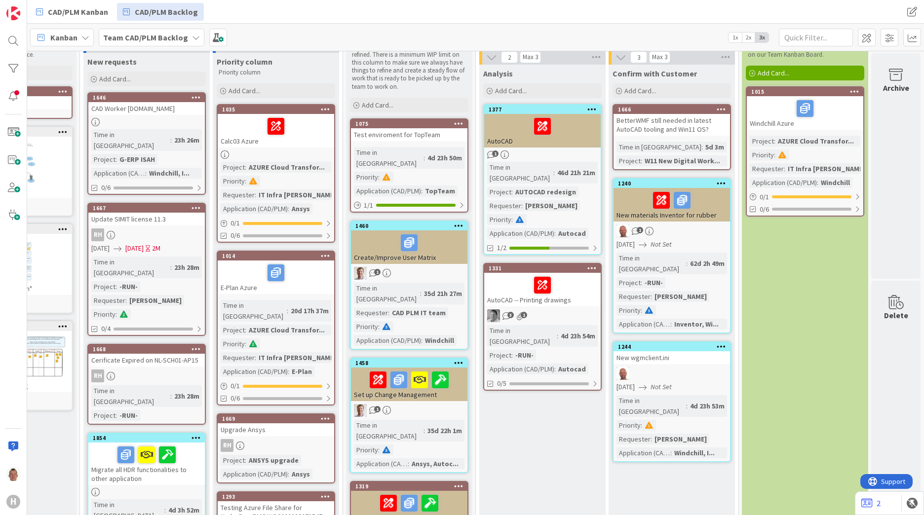
scroll to position [0, 88]
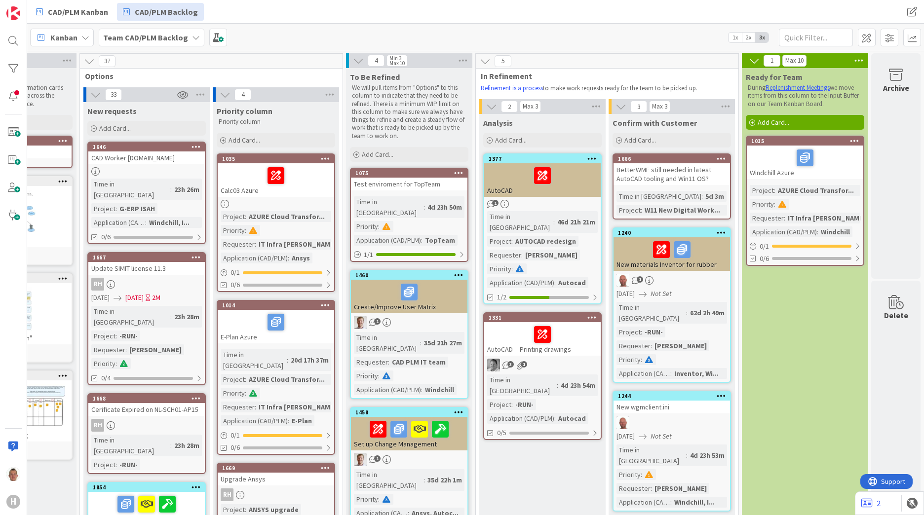
click at [239, 123] on p "Priority column" at bounding box center [276, 122] width 114 height 8
click at [867, 39] on span at bounding box center [867, 38] width 18 height 18
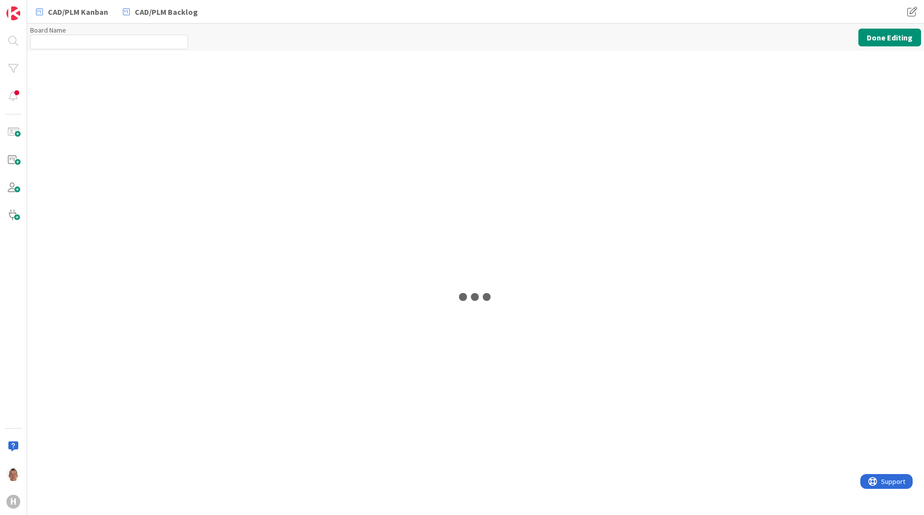
type input "Team CAD/PLM Backlog"
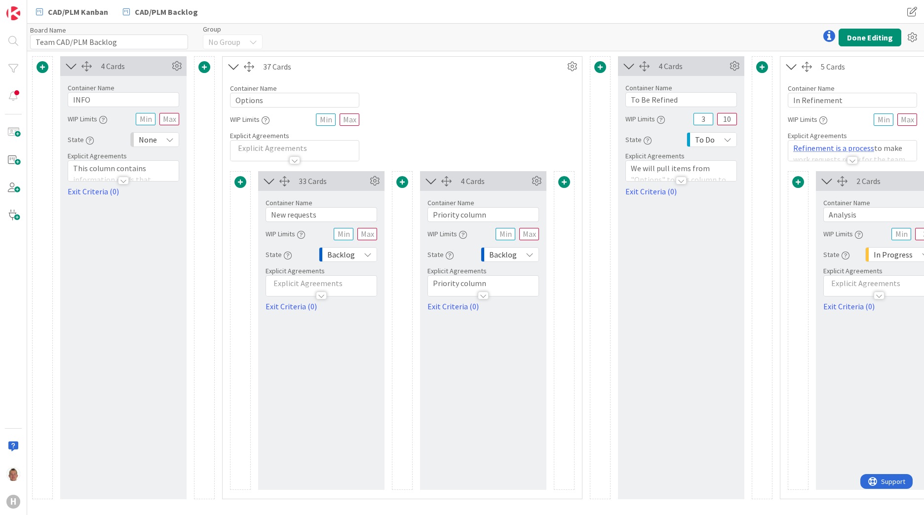
click at [469, 284] on p "Priority column" at bounding box center [483, 283] width 101 height 11
click at [469, 284] on icon at bounding box center [473, 283] width 9 height 9
click at [567, 251] on div at bounding box center [564, 330] width 21 height 319
click at [441, 268] on span "Explicit Agreements" at bounding box center [456, 271] width 59 height 9
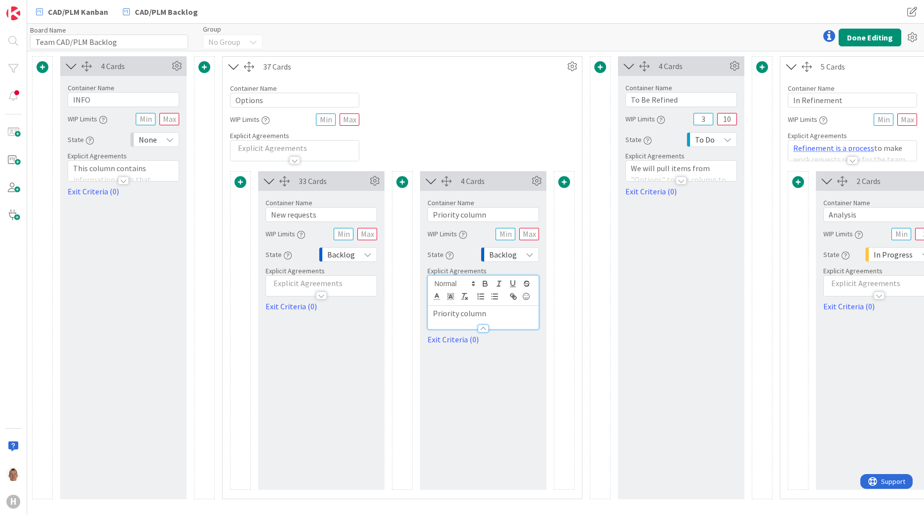
click at [528, 381] on div "4 Cards Container Name 15 / 64 Priority column WIP Limits State Backlog Explici…" at bounding box center [483, 330] width 126 height 319
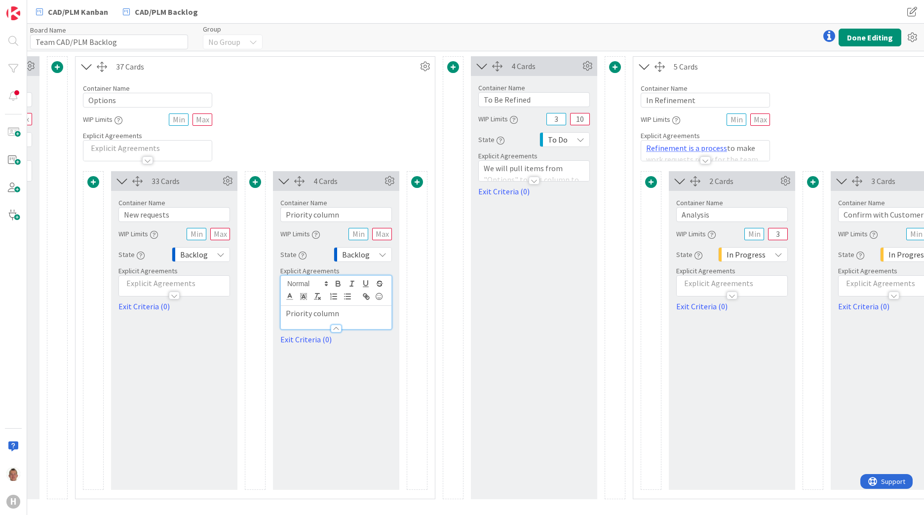
scroll to position [0, 148]
click at [730, 148] on p "Refinement is a process to make work requests ready for the team to be picked u…" at bounding box center [705, 160] width 118 height 34
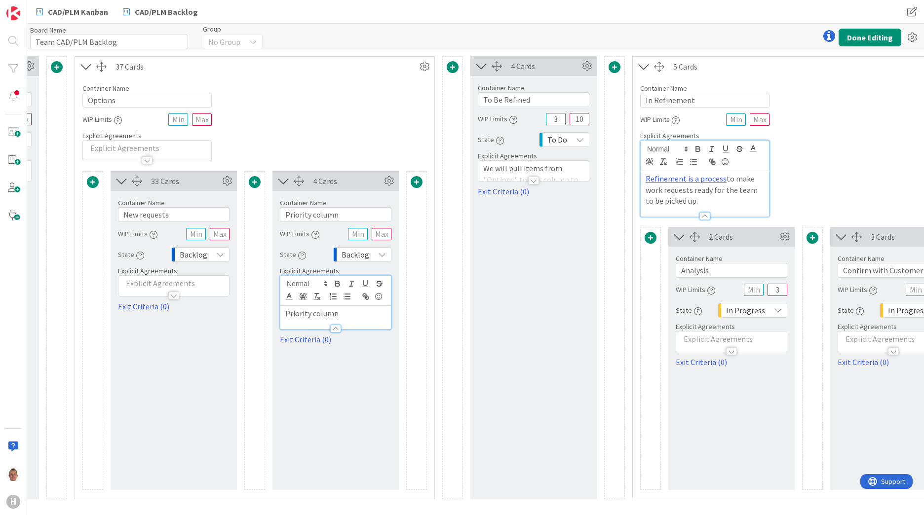
click at [325, 273] on span "Explicit Agreements" at bounding box center [309, 271] width 59 height 9
drag, startPoint x: 338, startPoint y: 313, endPoint x: 277, endPoint y: 318, distance: 61.4
click at [277, 318] on div "Container Name 15 / 64 Priority column WIP Limits State Backlog Explicit Agreem…" at bounding box center [335, 268] width 126 height 154
click at [880, 40] on button "Done Editing" at bounding box center [870, 38] width 63 height 18
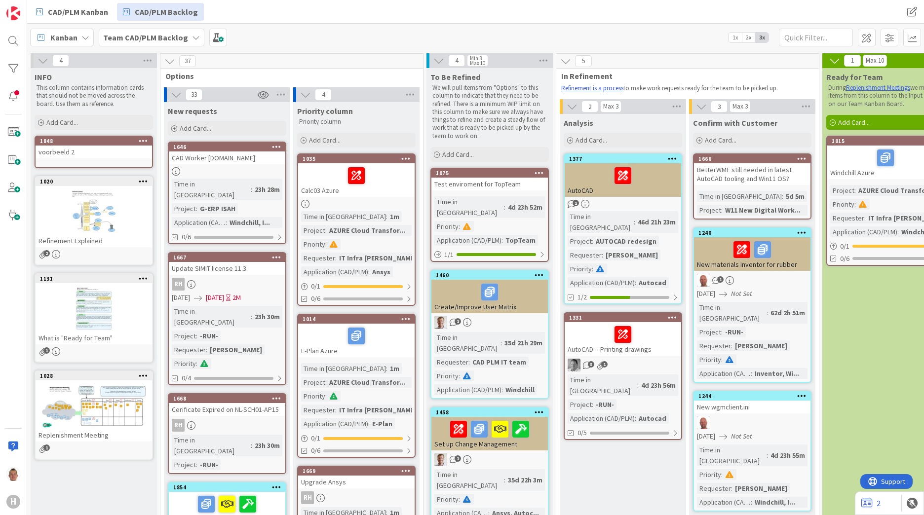
click at [466, 95] on p "We will pull items from "Options" to this column to indicate that they need to …" at bounding box center [489, 112] width 114 height 56
click at [861, 37] on span at bounding box center [867, 38] width 18 height 18
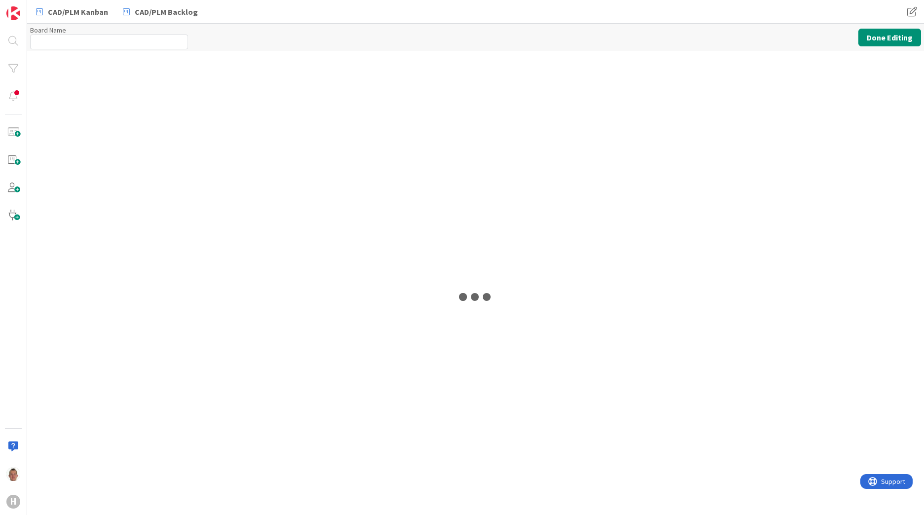
type input "Team CAD/PLM Backlog"
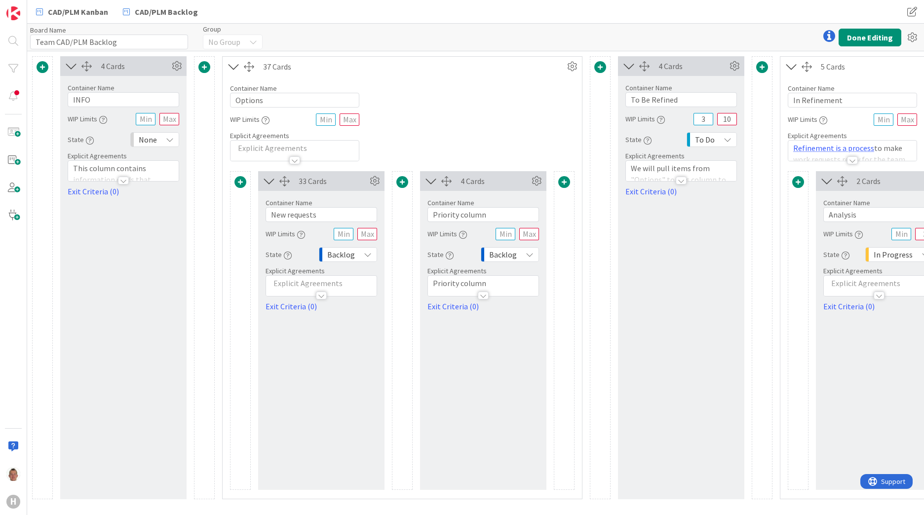
click at [680, 181] on div at bounding box center [681, 181] width 11 height 8
click at [484, 295] on div at bounding box center [483, 296] width 11 height 8
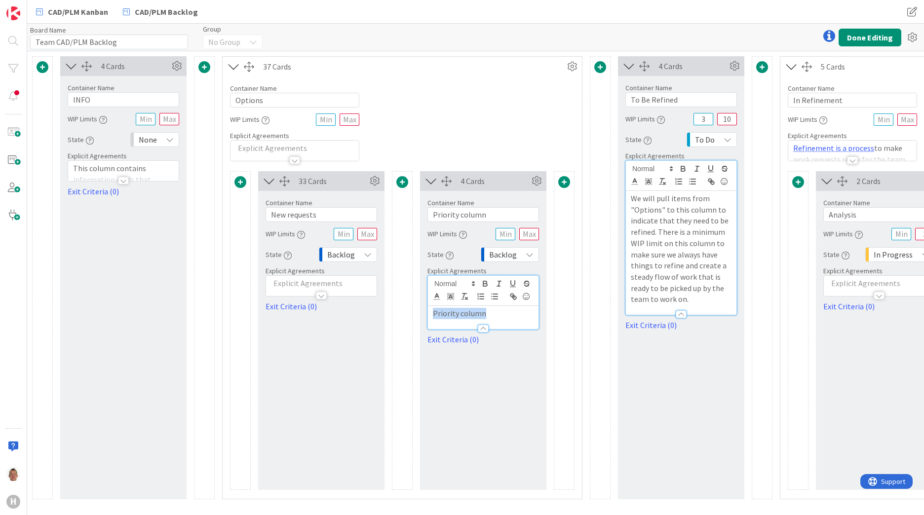
drag, startPoint x: 500, startPoint y: 311, endPoint x: 420, endPoint y: 309, distance: 80.0
click at [420, 309] on div "Container Name 15 / 64 Priority column WIP Limits State Backlog Explicit Agreem…" at bounding box center [483, 268] width 126 height 154
click at [558, 118] on div "Container Name 7 / 64 Options WIP Limits Explicit Agreements" at bounding box center [402, 118] width 359 height 85
click at [359, 283] on p at bounding box center [321, 283] width 101 height 11
click at [859, 37] on button "Done Editing" at bounding box center [870, 38] width 63 height 18
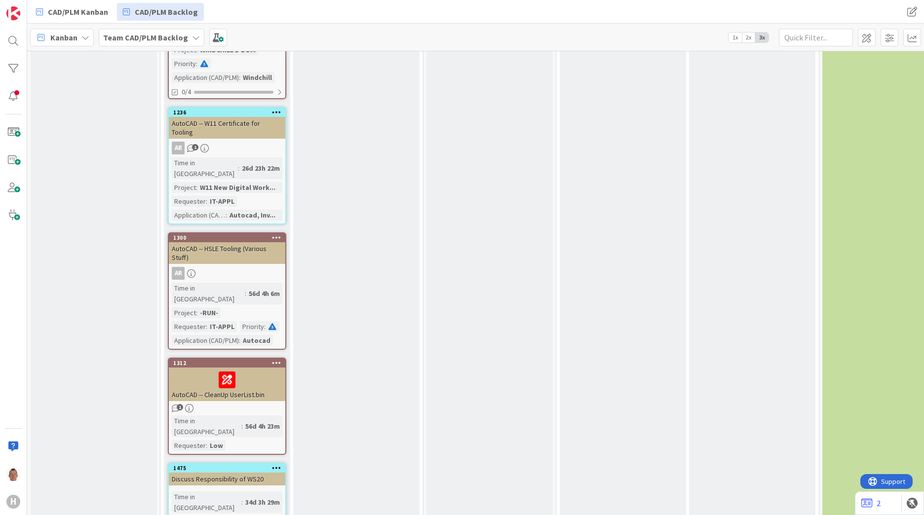
scroll to position [2141, 0]
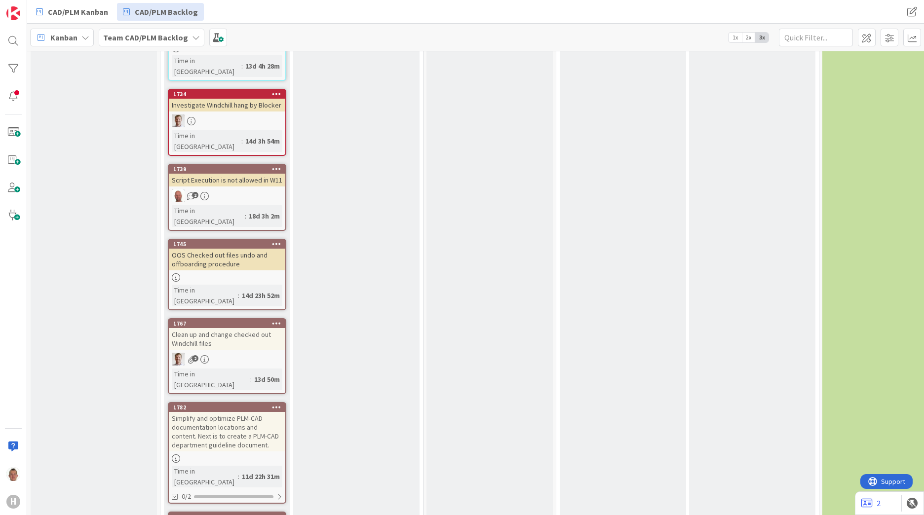
scroll to position [2753, 0]
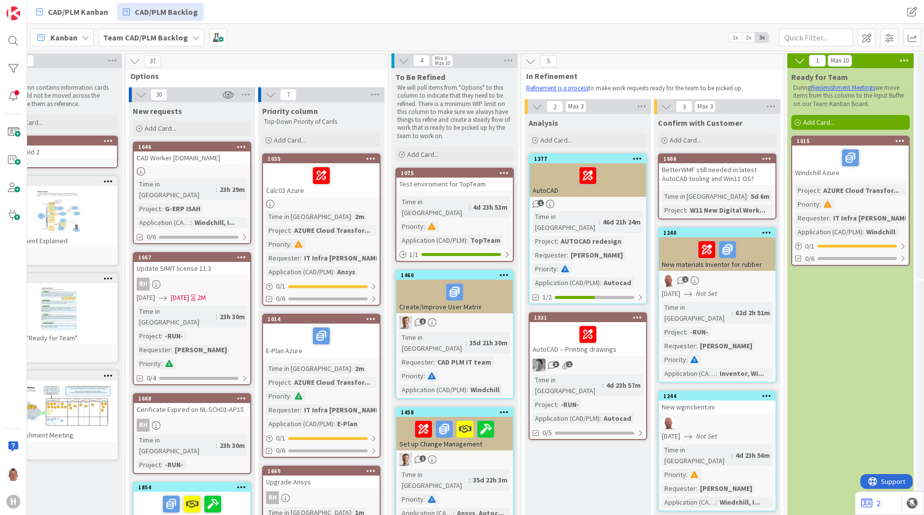
scroll to position [0, 88]
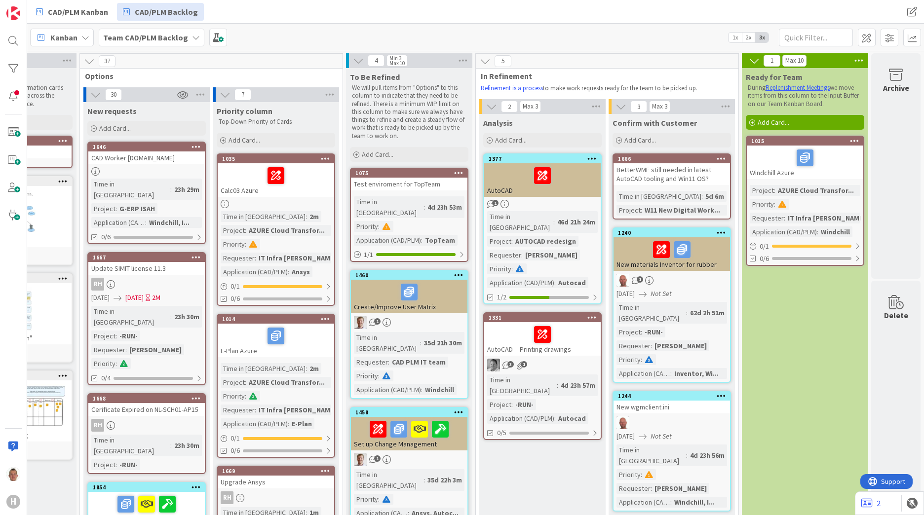
click at [850, 140] on icon at bounding box center [854, 140] width 9 height 7
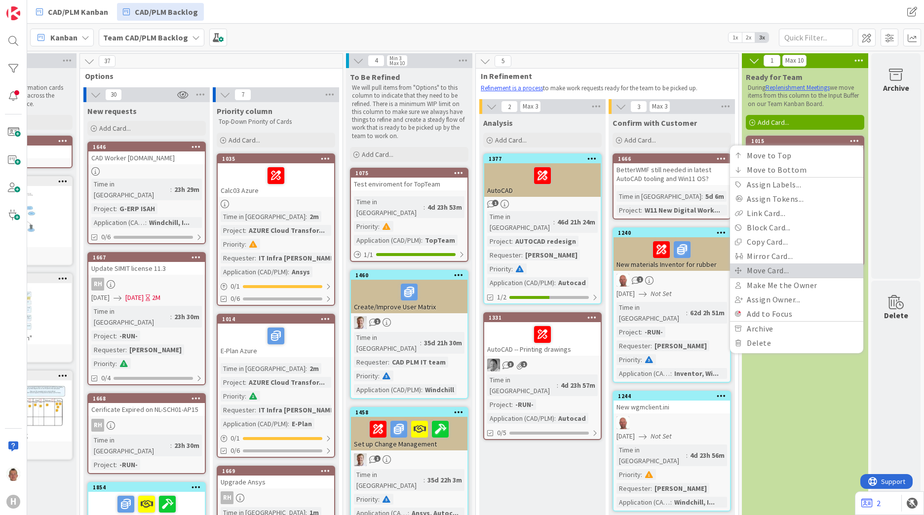
click at [783, 270] on link "Move Card..." at bounding box center [796, 271] width 133 height 14
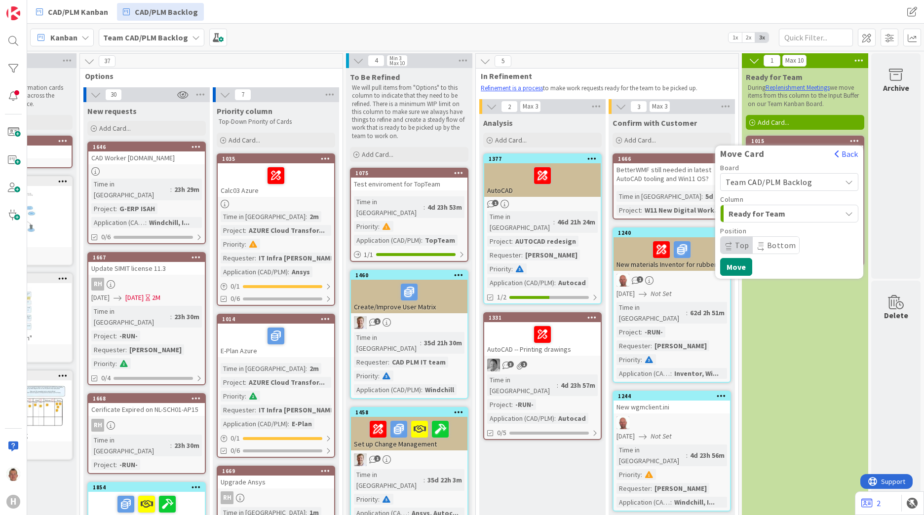
click at [767, 180] on span "Team CAD/PLM Backlog" at bounding box center [768, 182] width 86 height 10
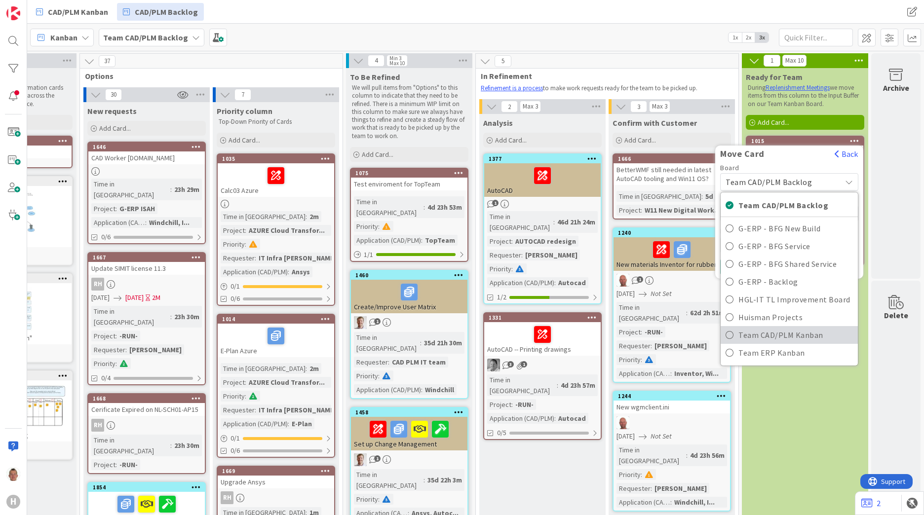
click at [773, 332] on span "Team CAD/PLM Kanban" at bounding box center [795, 335] width 114 height 15
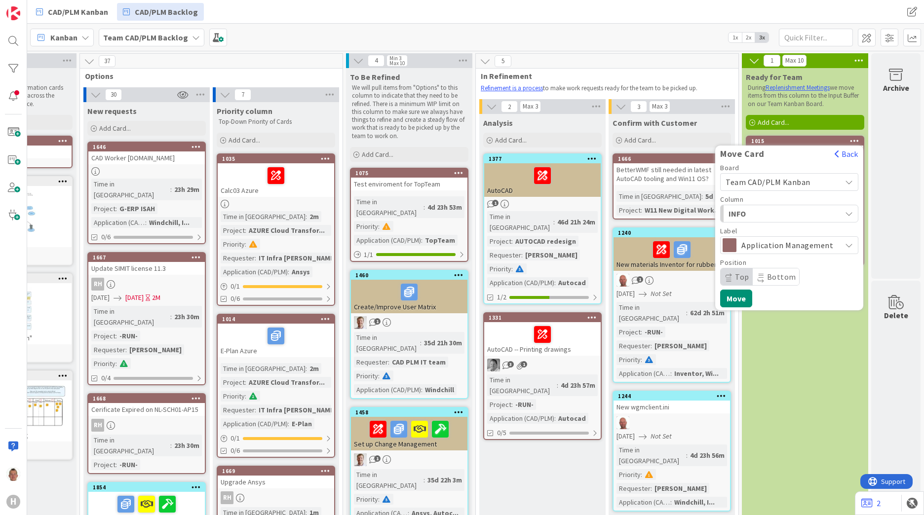
click at [762, 211] on span "INFO" at bounding box center [765, 213] width 74 height 13
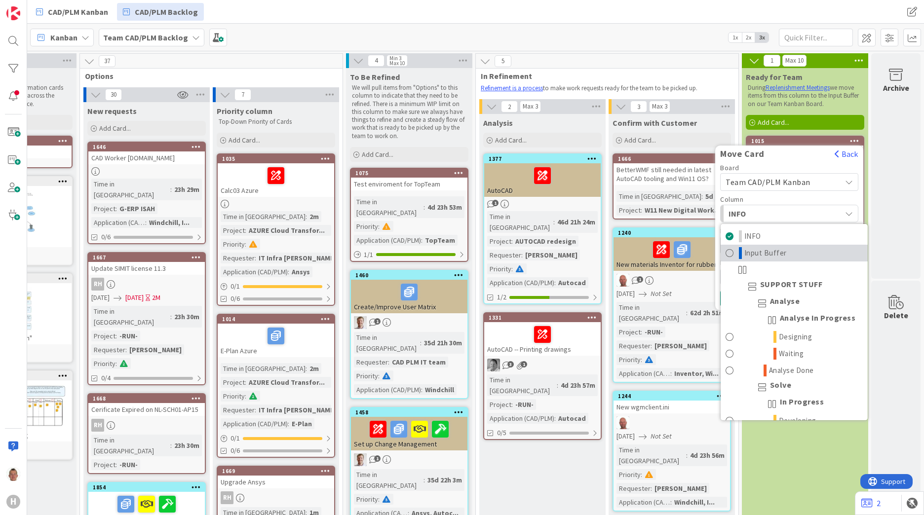
click at [767, 254] on span "Input Buffer" at bounding box center [765, 253] width 42 height 12
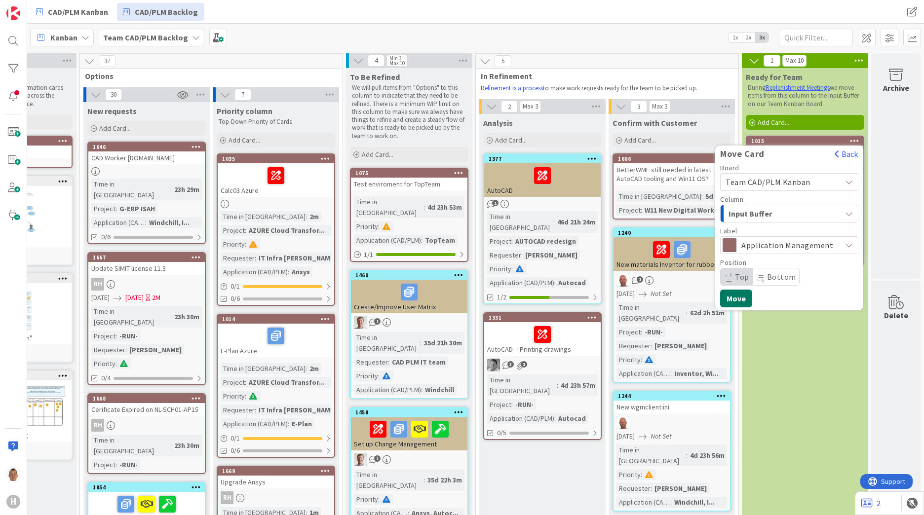
click at [730, 303] on button "Move" at bounding box center [736, 299] width 32 height 18
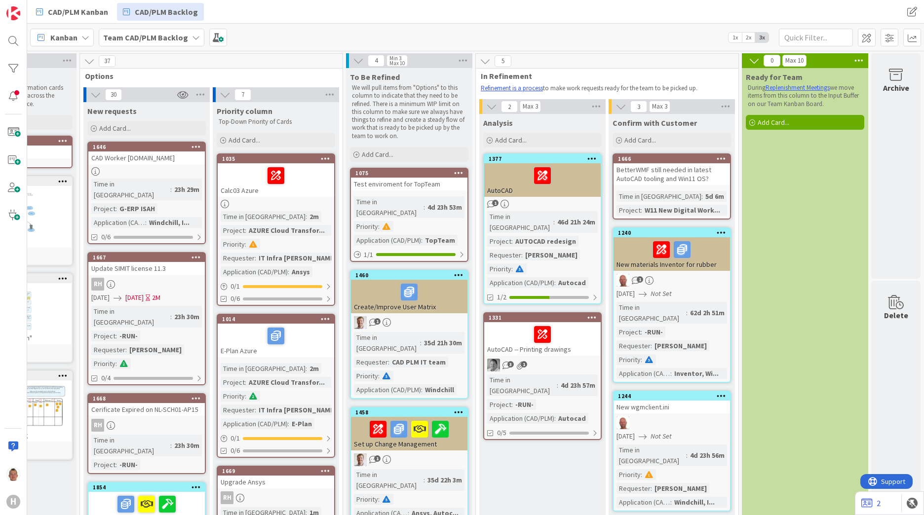
click at [662, 167] on div "BetterWMF still needed in latest AutoCAD tooling and Win11 OS?" at bounding box center [671, 174] width 116 height 22
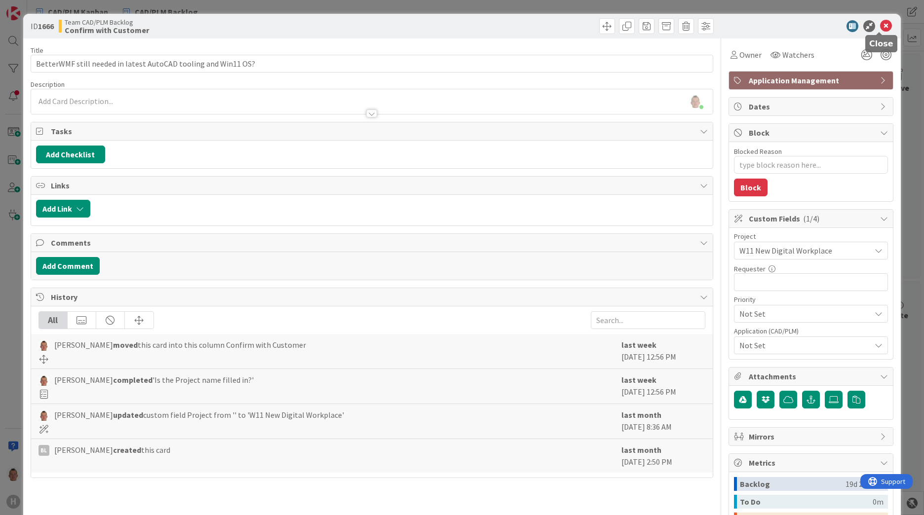
click at [880, 27] on icon at bounding box center [886, 26] width 12 height 12
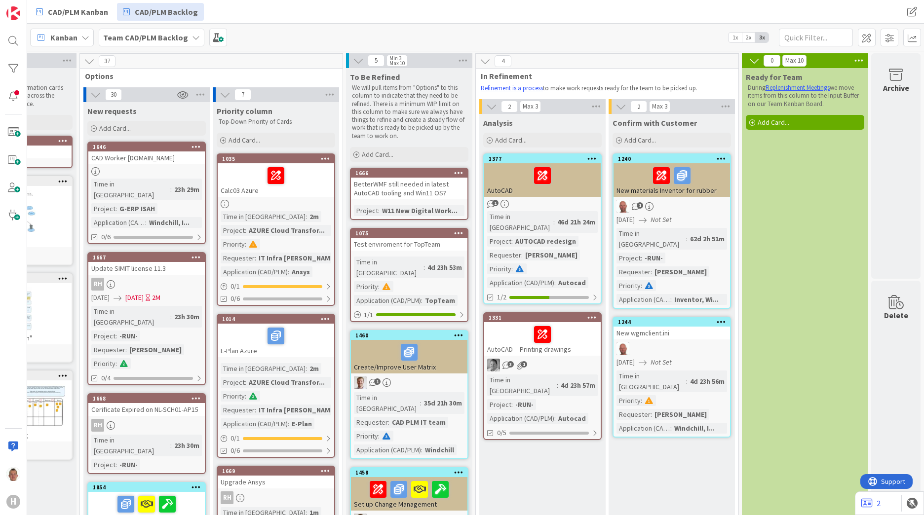
click at [507, 178] on div at bounding box center [542, 175] width 111 height 21
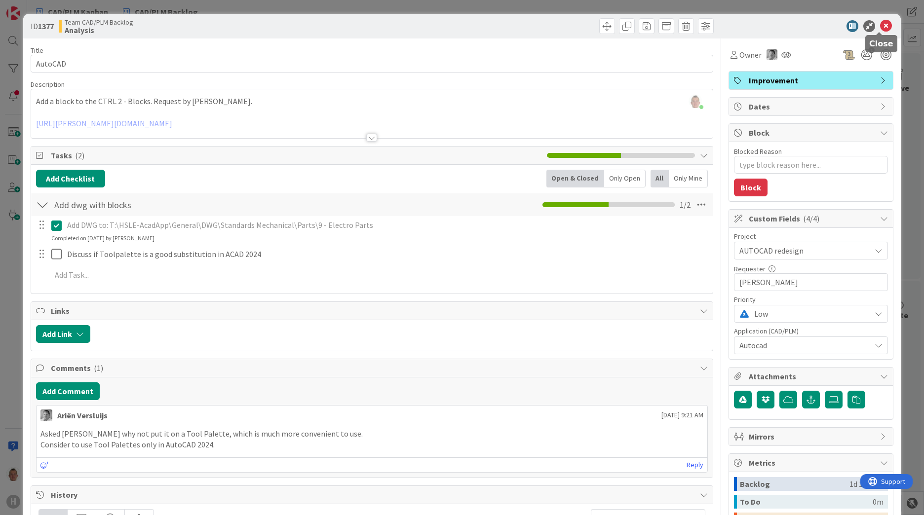
click at [880, 25] on icon at bounding box center [886, 26] width 12 height 12
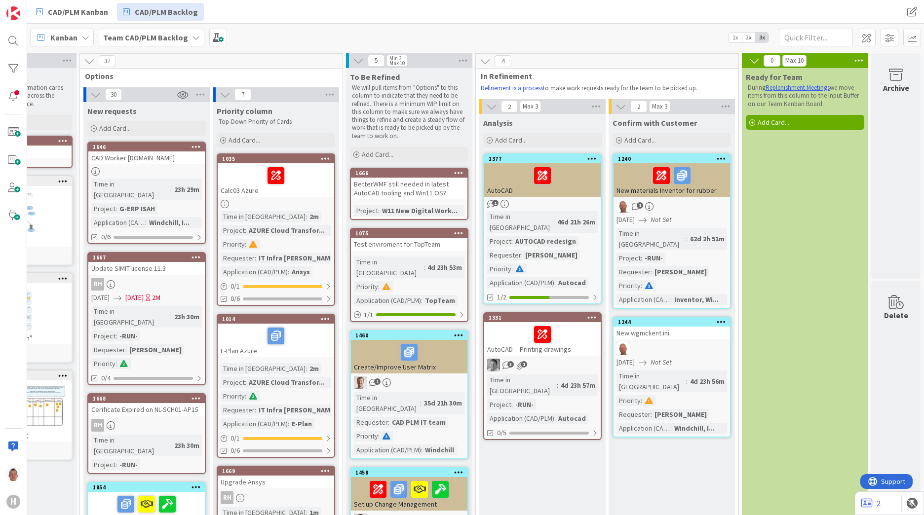
click at [527, 196] on div "AutoCAD" at bounding box center [542, 180] width 116 height 34
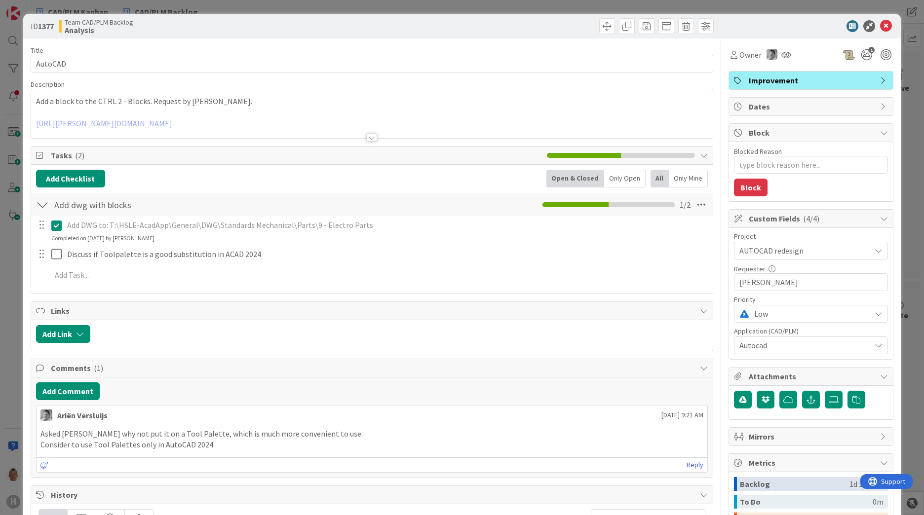
type textarea "x"
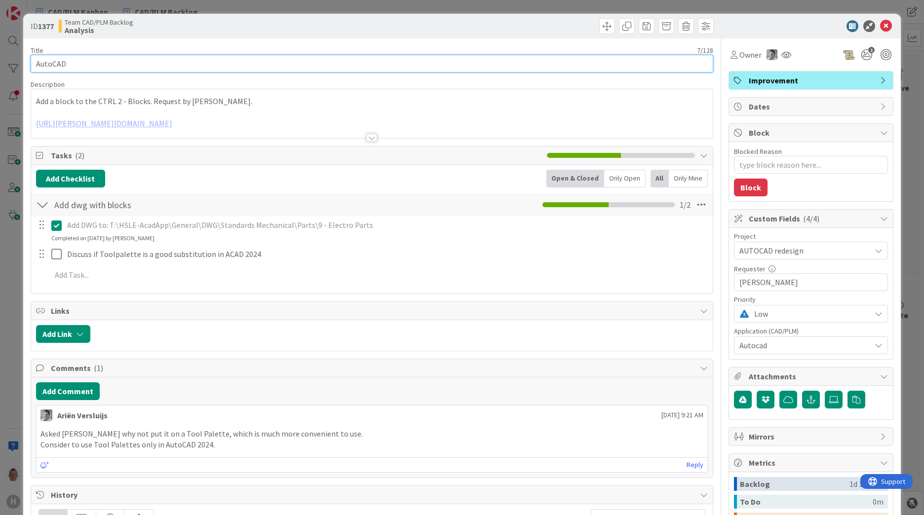
click at [166, 64] on input "AutoCAD" at bounding box center [372, 64] width 683 height 18
type input "AutoCAD CTRL2 to"
type textarea "x"
type input "AutoCAD CTRL2"
type textarea "x"
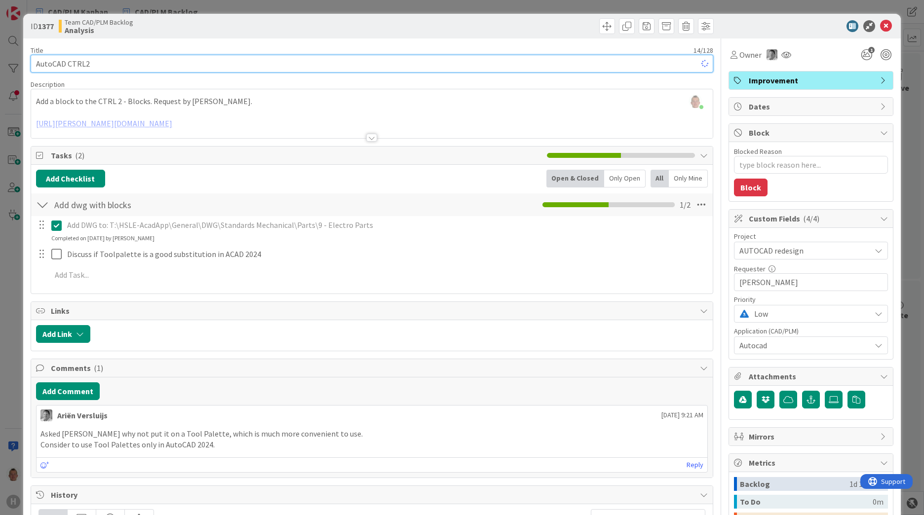
type input "AutoCAD CTRL2 -"
type textarea "x"
type input "AutoCAD CTRL2 -->"
type textarea "x"
type input "AutoCAD CTRL2 -->"
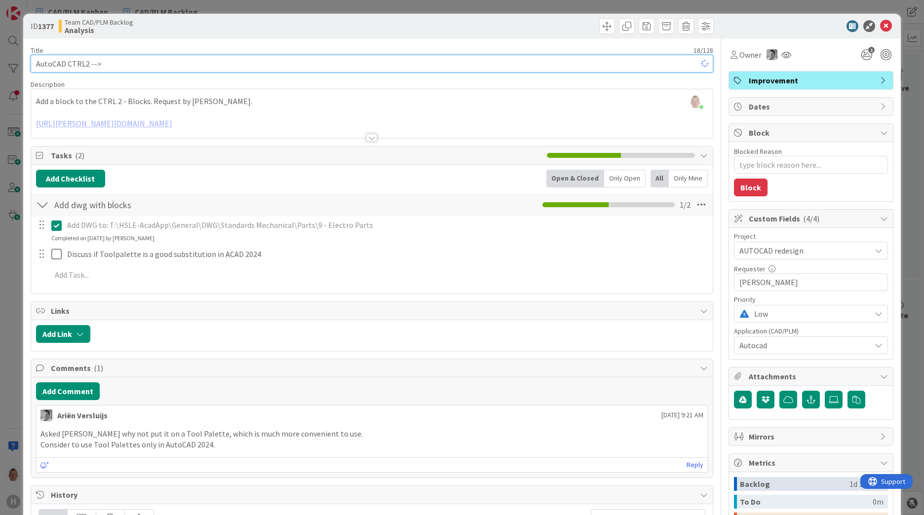
type textarea "x"
type input "AutoCAD CTRL2 --> Tool"
type textarea "x"
type input "AutoCAD CTRL2 --> ToolP"
type textarea "x"
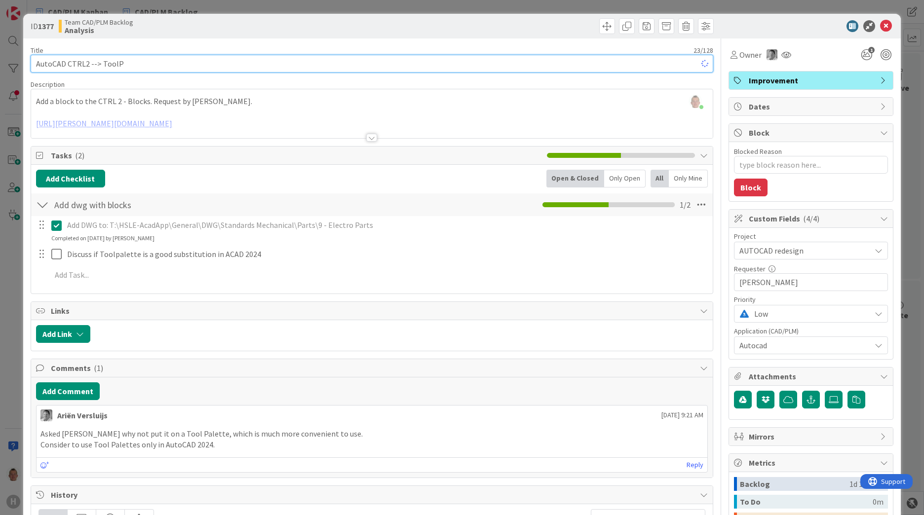
type input "AutoCAD CTRL2 --> ToolPa"
type textarea "x"
type input "AutoCAD CTRL2 --> ToolPalat"
type textarea "x"
type input "AutoCAD CTRL2 --> ToolPale"
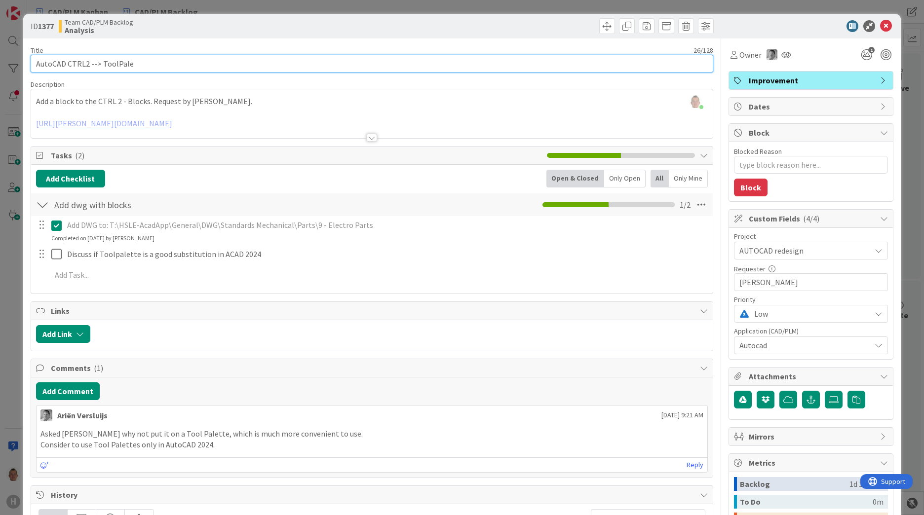
type textarea "x"
type input "AutoCAD CTRL2 --> ToolPalet"
type textarea "x"
type input "AutoCAD CTRL2 --> ToolPalette"
type textarea "x"
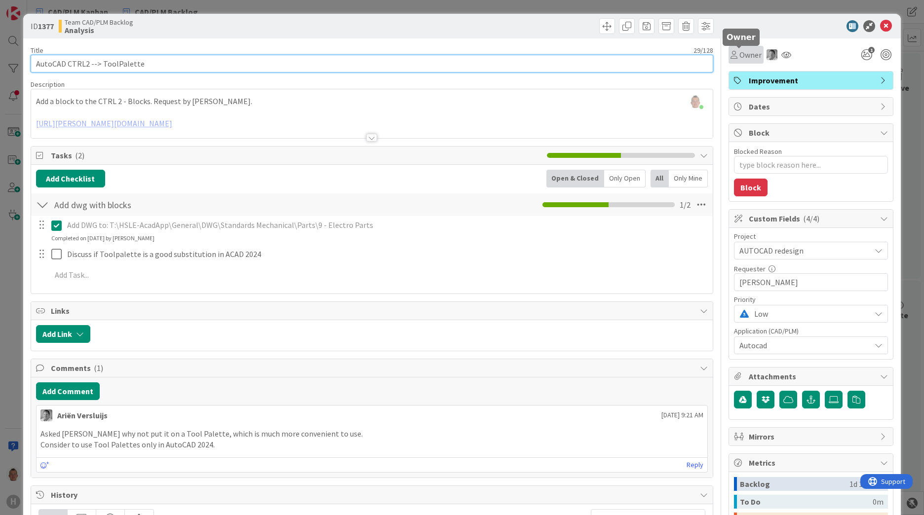
type input "AutoCAD CTRL2 --> ToolPalette"
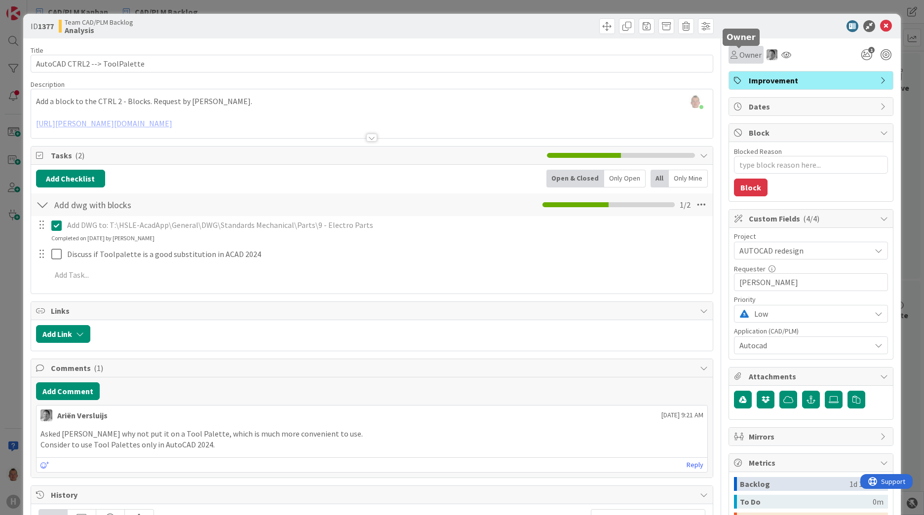
click at [745, 53] on span "Owner" at bounding box center [750, 55] width 22 height 12
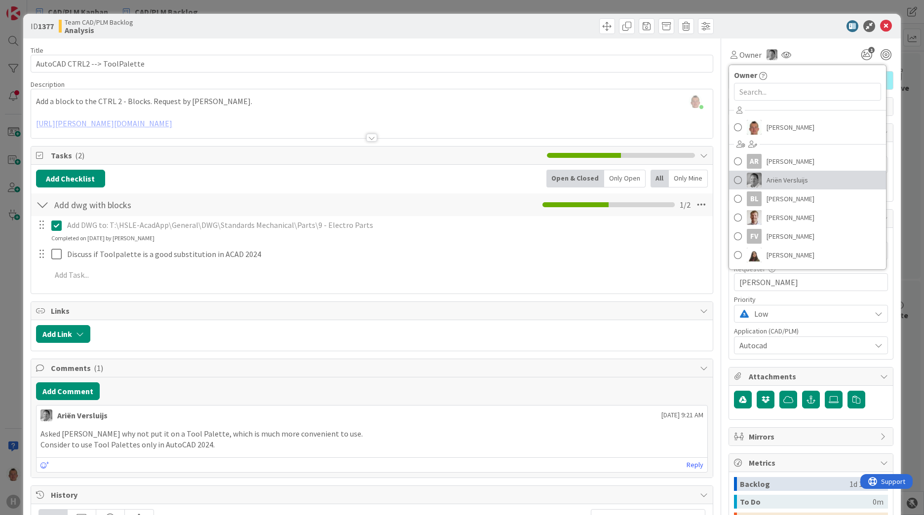
click at [788, 176] on span "Ariën Versluijs" at bounding box center [786, 180] width 41 height 15
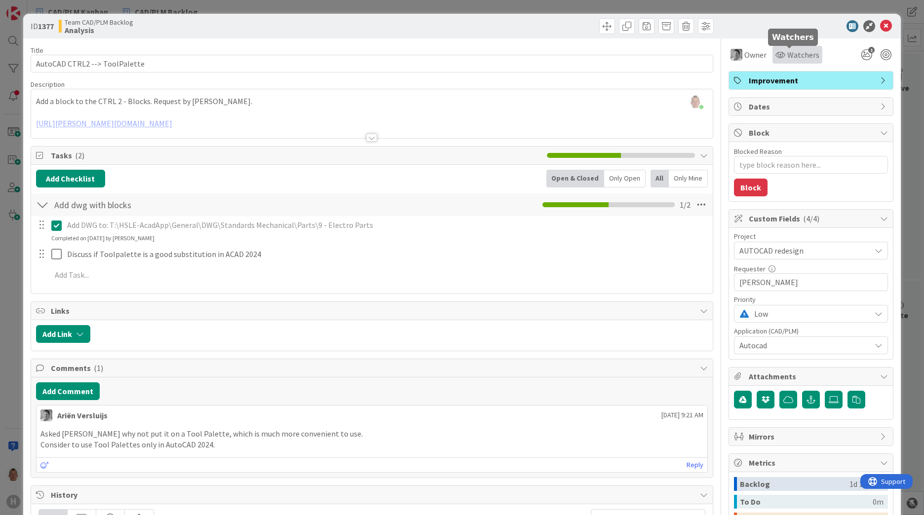
click at [787, 55] on span "Watchers" at bounding box center [803, 55] width 32 height 12
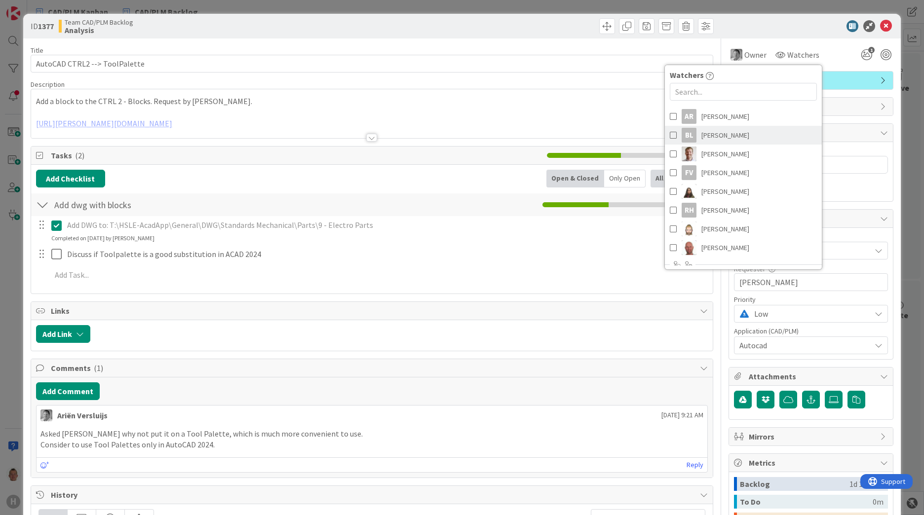
scroll to position [89, 0]
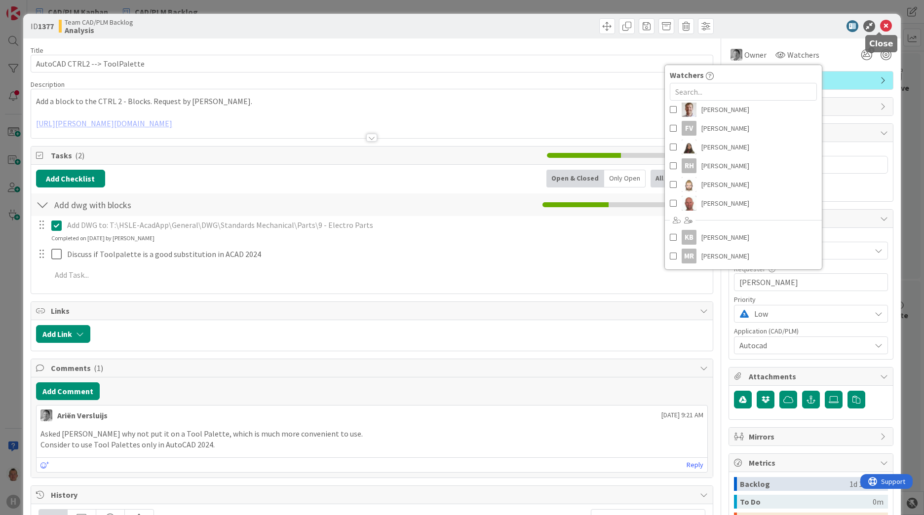
click at [880, 30] on icon at bounding box center [886, 26] width 12 height 12
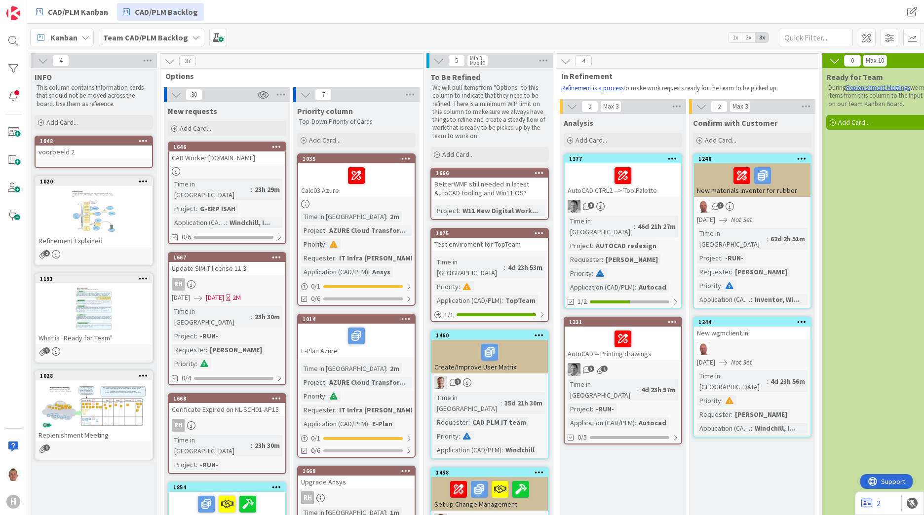
click at [146, 140] on icon at bounding box center [143, 140] width 9 height 7
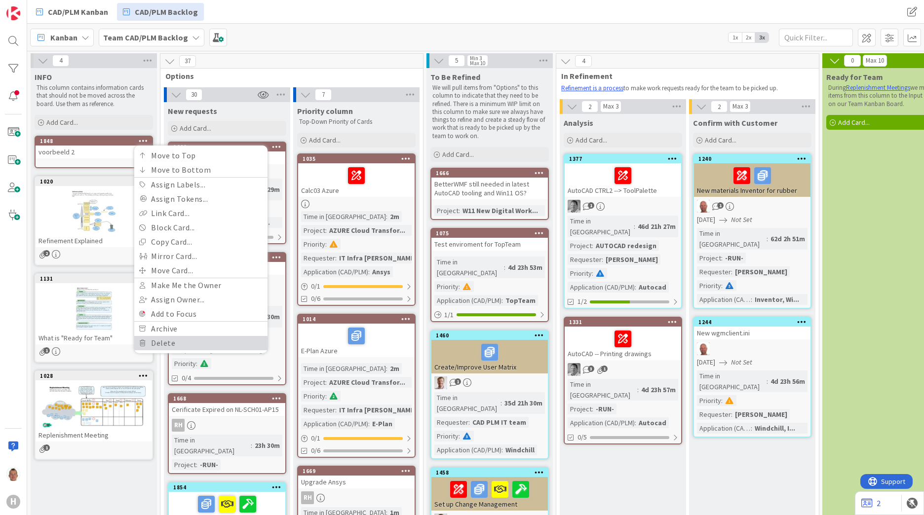
click at [171, 341] on link "Delete" at bounding box center [200, 343] width 133 height 14
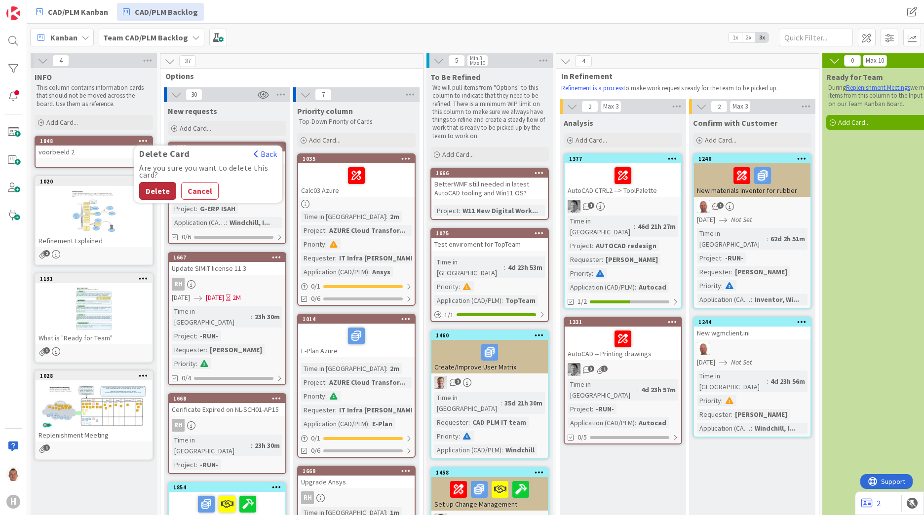
click at [164, 191] on button "Delete" at bounding box center [157, 191] width 37 height 18
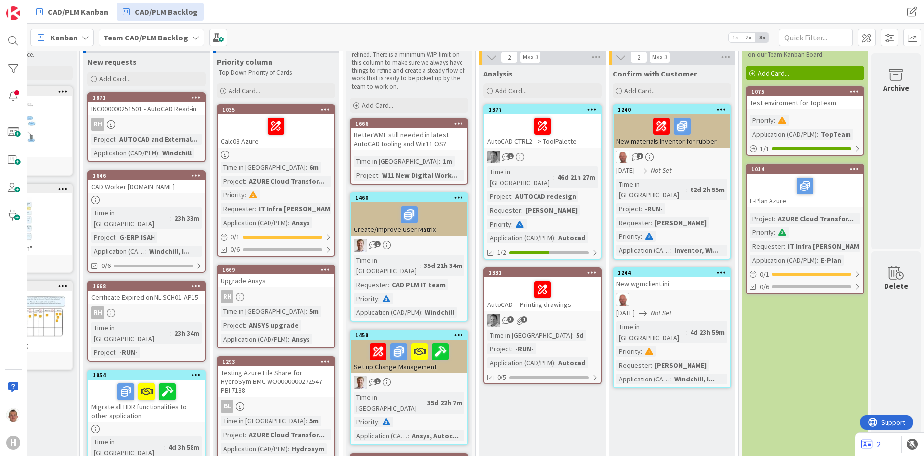
scroll to position [0, 88]
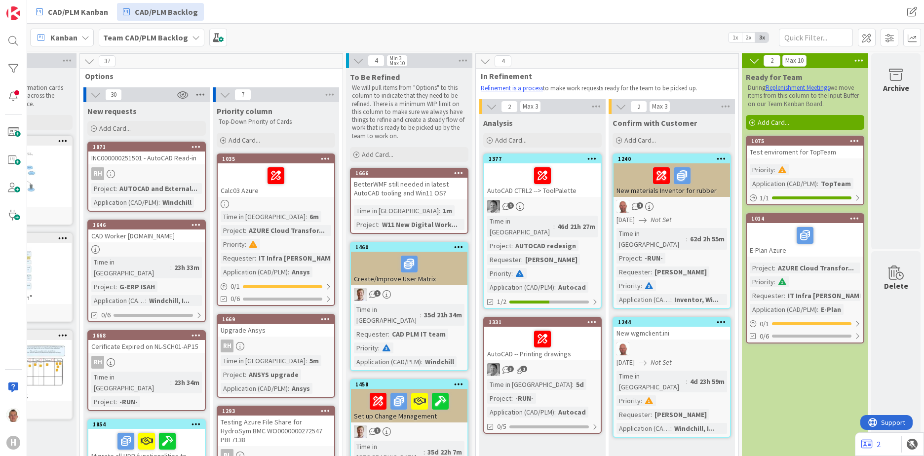
click at [194, 94] on icon at bounding box center [200, 94] width 13 height 15
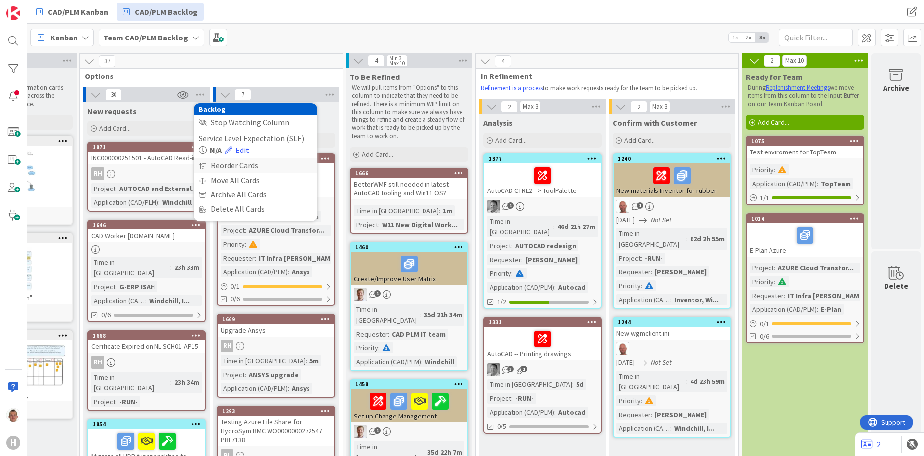
click at [210, 163] on div "Reorder Cards" at bounding box center [255, 165] width 123 height 14
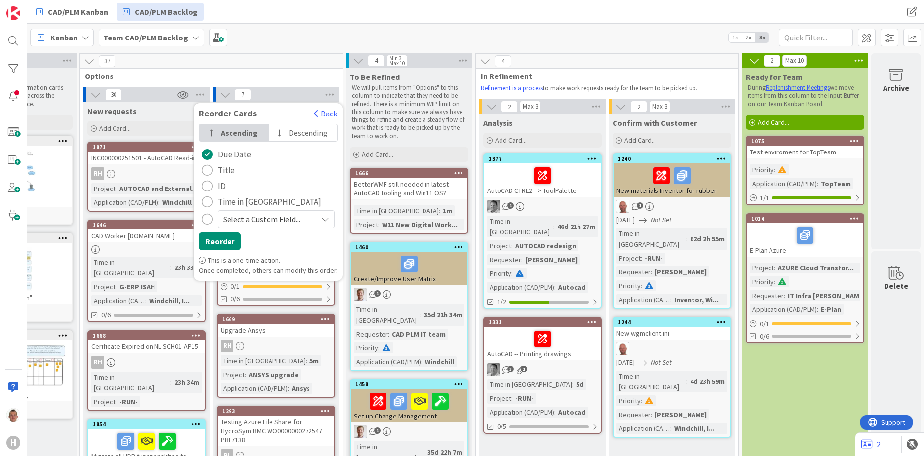
click at [289, 137] on span "Descending" at bounding box center [308, 132] width 39 height 15
click at [226, 198] on span "Time in [GEOGRAPHIC_DATA]" at bounding box center [270, 201] width 104 height 15
click at [216, 239] on button "Reorder" at bounding box center [220, 241] width 42 height 18
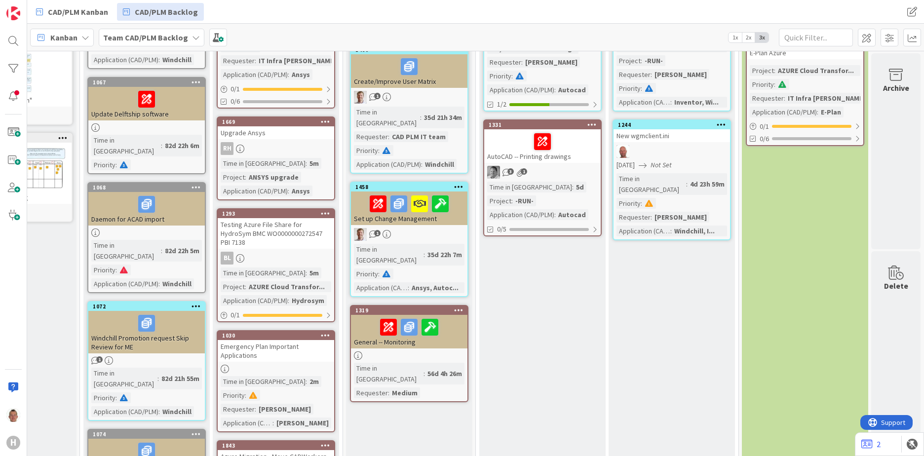
scroll to position [148, 88]
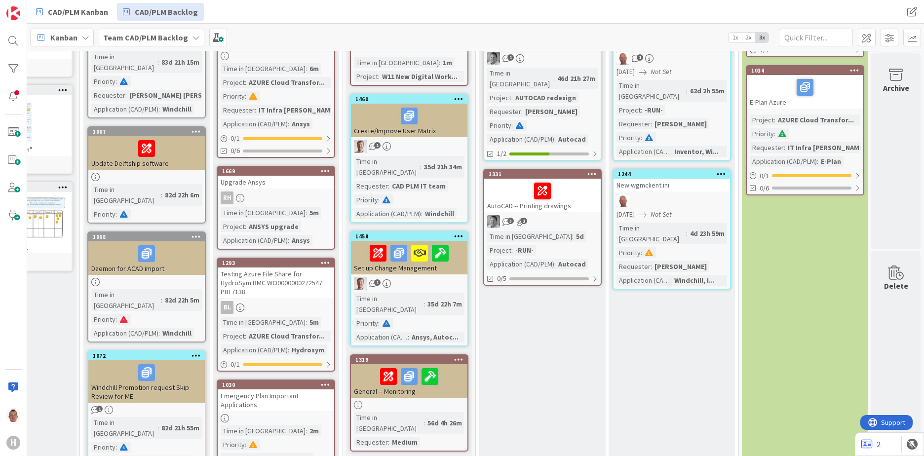
click at [428, 231] on link "1458 Set up Change Management 1 Time in Column : 35d 22h 7m Priority : Applicat…" at bounding box center [409, 288] width 118 height 115
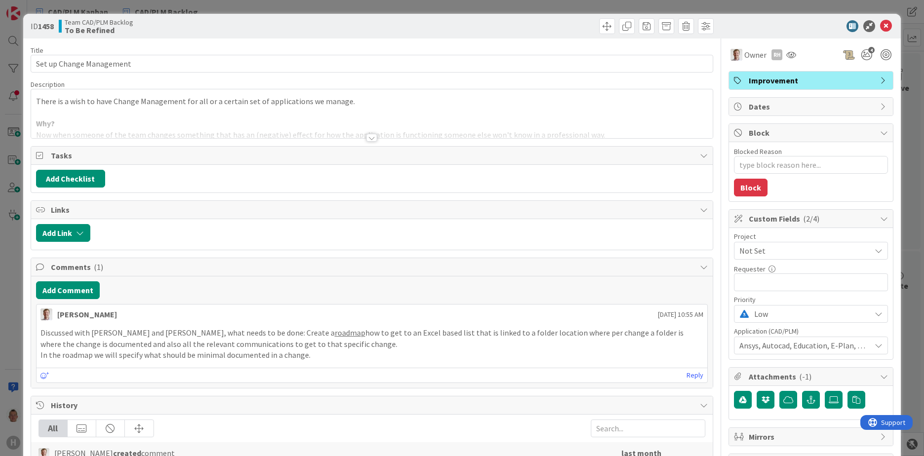
type textarea "x"
click at [86, 136] on div at bounding box center [372, 125] width 682 height 25
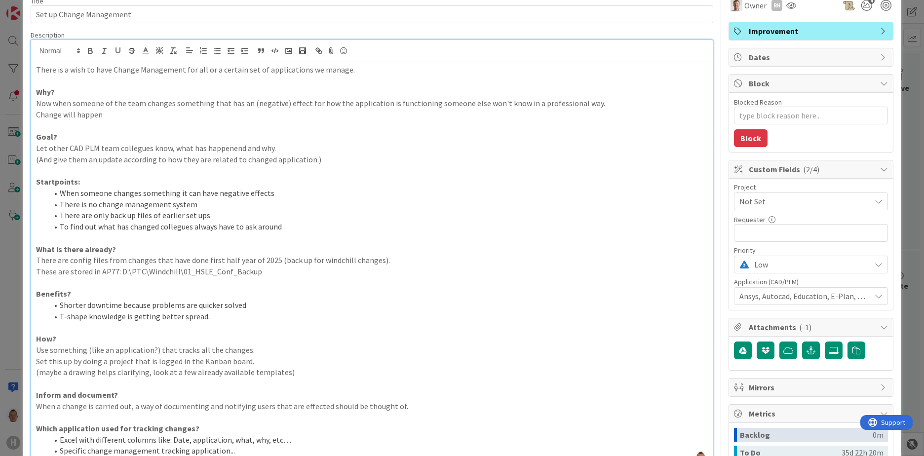
scroll to position [99, 0]
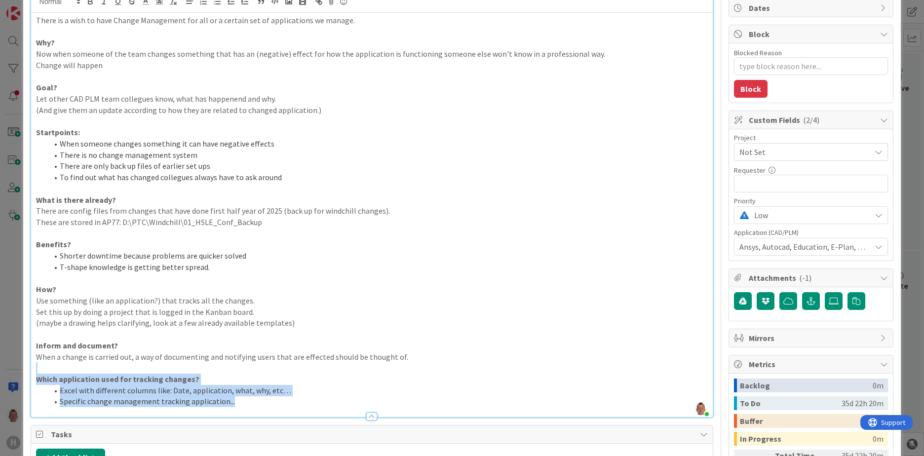
drag, startPoint x: 36, startPoint y: 373, endPoint x: 238, endPoint y: 400, distance: 204.1
click at [238, 400] on div "There is a wish to have Change Management for all or a certain set of applicati…" at bounding box center [372, 215] width 682 height 404
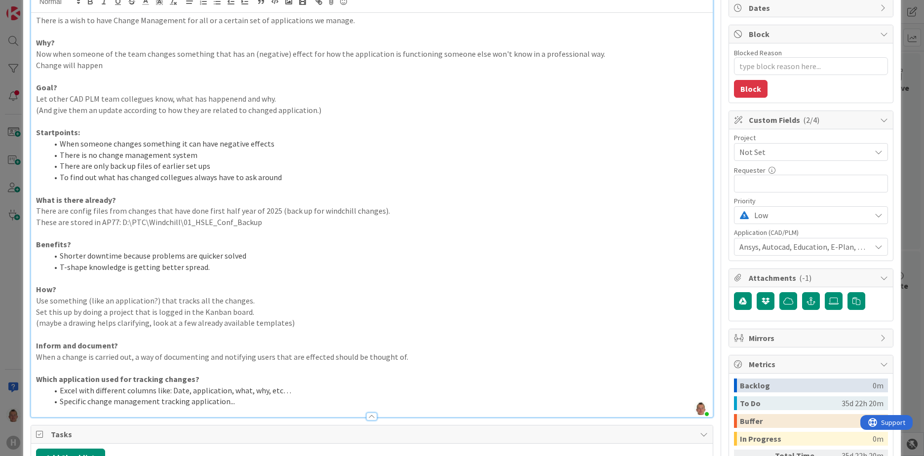
click at [155, 362] on p "When a change is carried out, a way of documenting and notifying users that are…" at bounding box center [372, 356] width 672 height 11
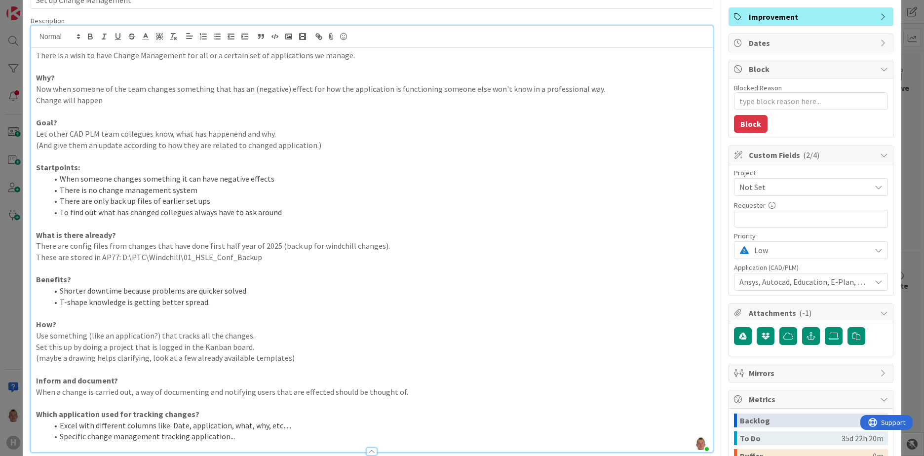
scroll to position [49, 0]
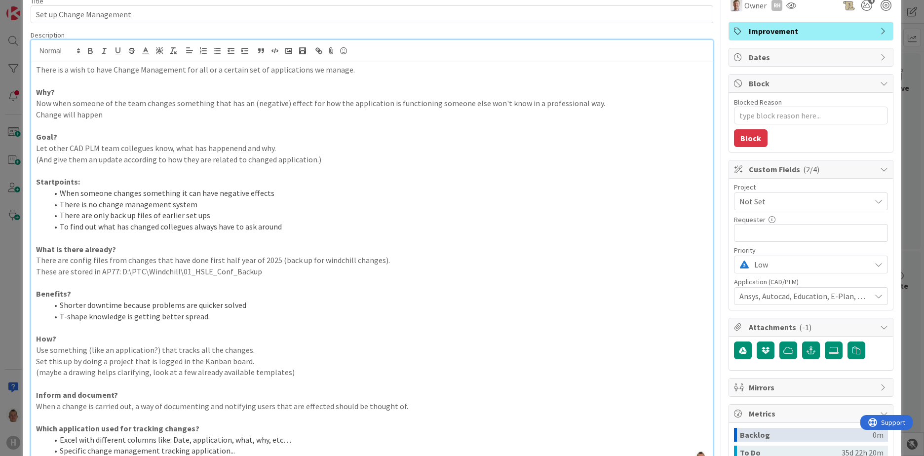
click at [758, 31] on span "Improvement" at bounding box center [812, 31] width 126 height 12
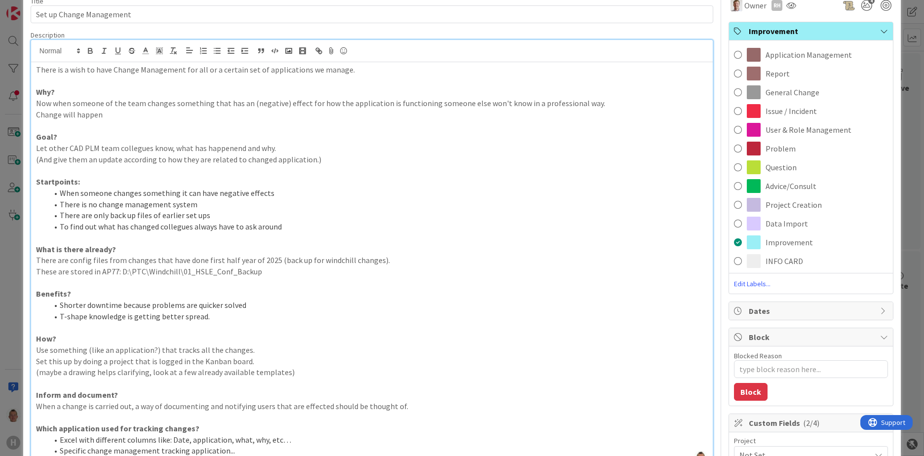
click at [493, 162] on p "(And give them an update according to how they are related to changed applicati…" at bounding box center [372, 159] width 672 height 11
click at [909, 144] on div "ID 1458 Team CAD/PLM Backlog To Be Refined Title 25 / 128 Set up Change Managem…" at bounding box center [462, 228] width 924 height 456
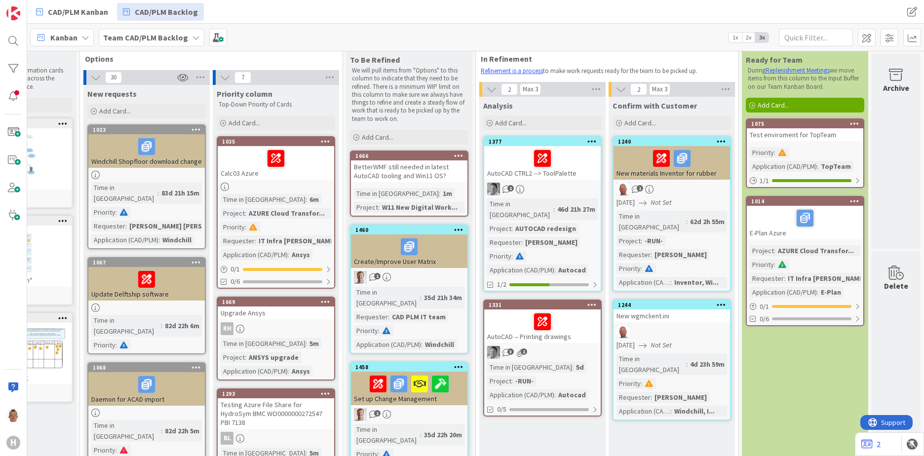
scroll to position [0, 88]
